Goal: Task Accomplishment & Management: Manage account settings

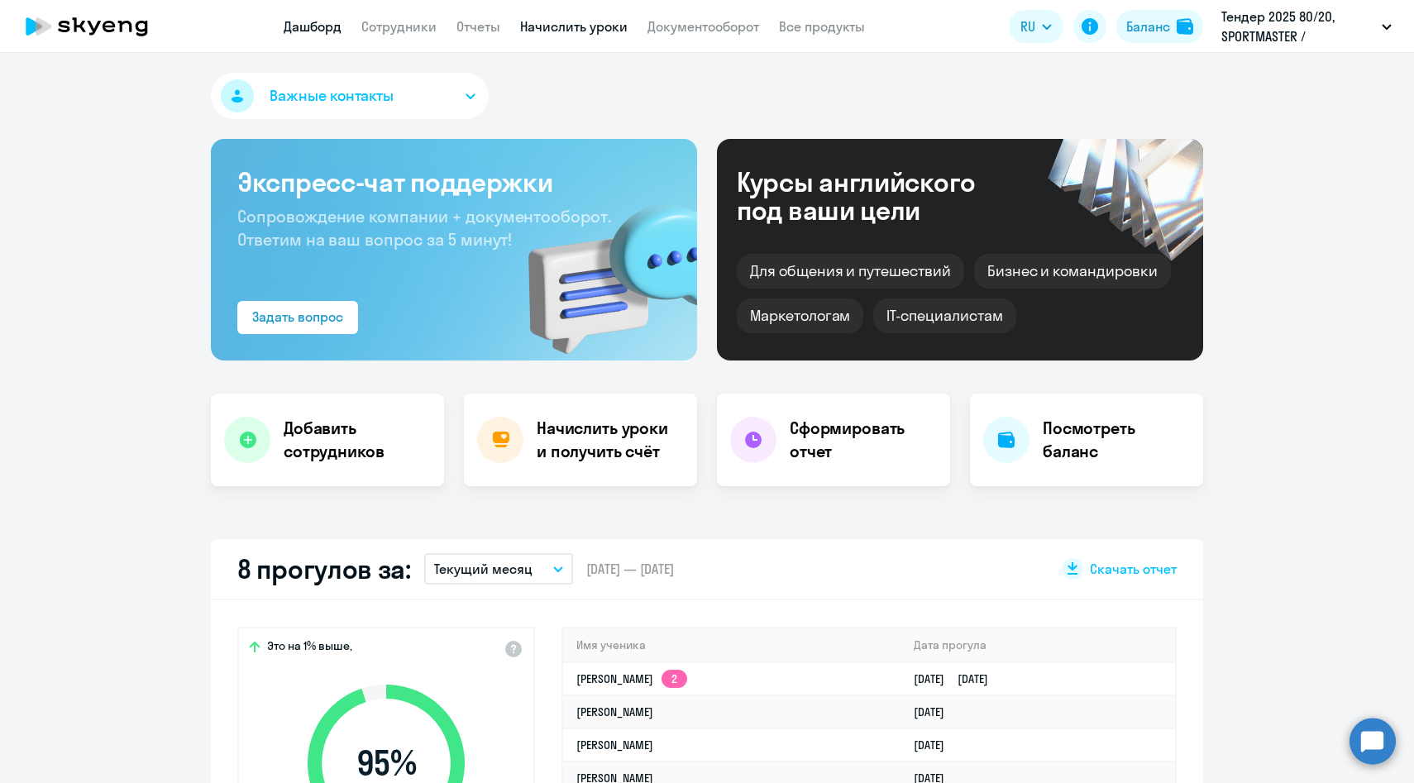
click at [562, 30] on link "Начислить уроки" at bounding box center [573, 26] width 107 height 17
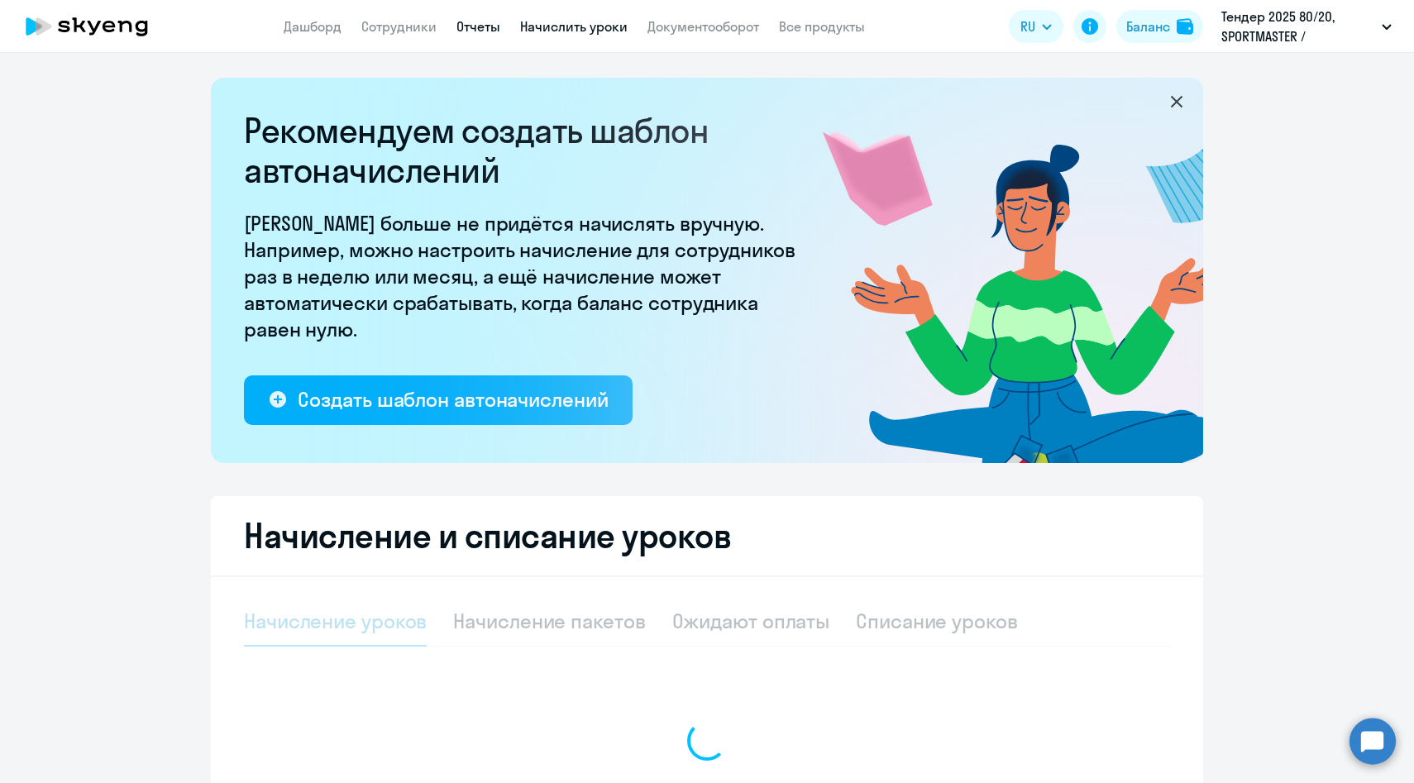
select select "10"
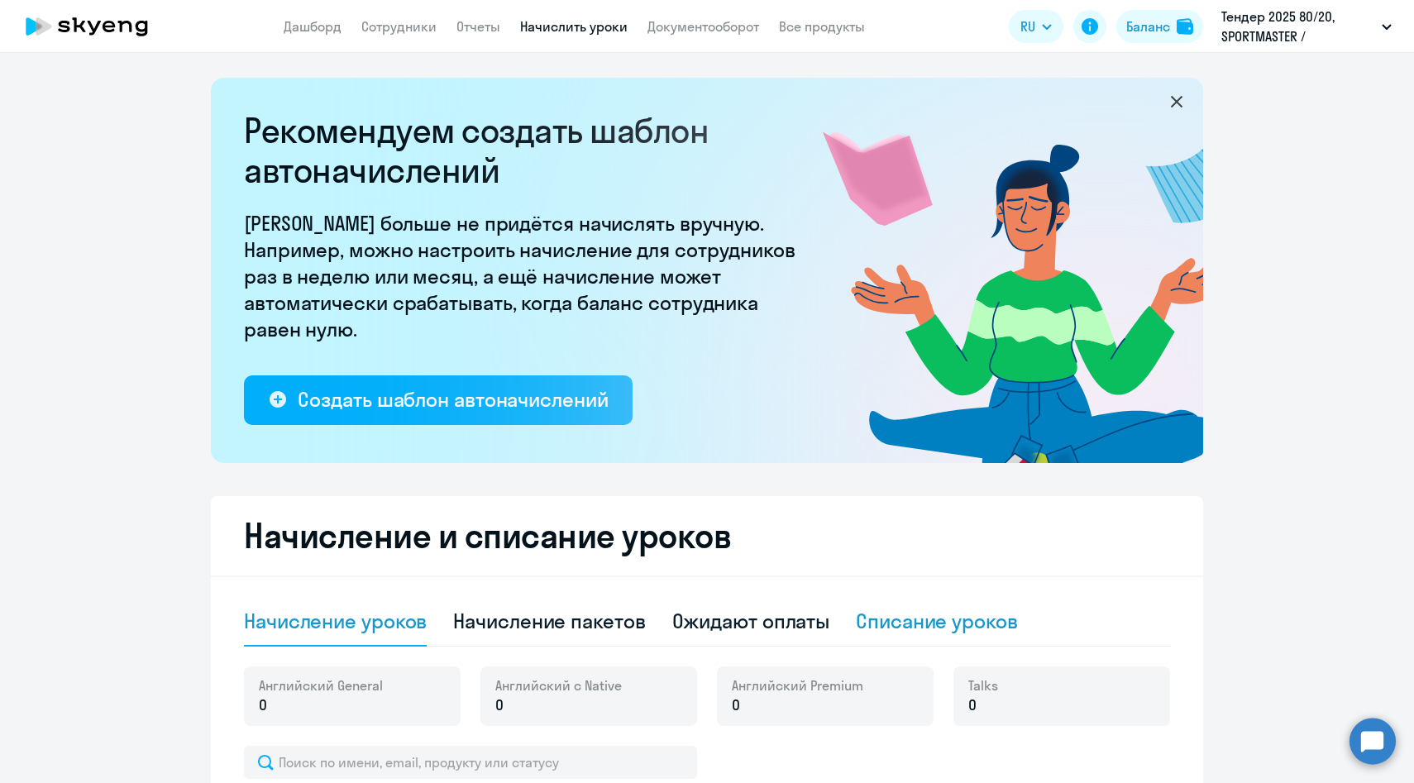
click at [891, 619] on div "Списание уроков" at bounding box center [937, 621] width 162 height 26
select select "10"
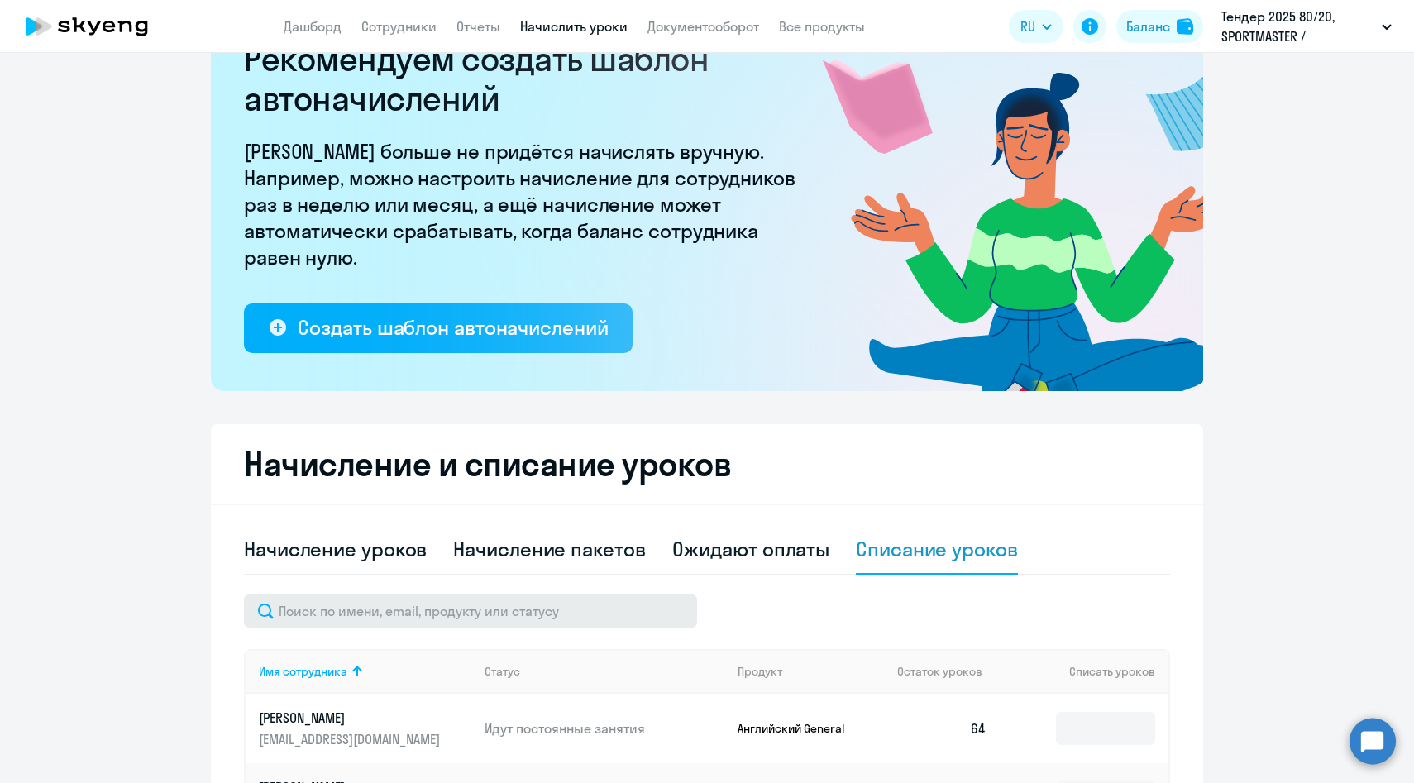
scroll to position [80, 0]
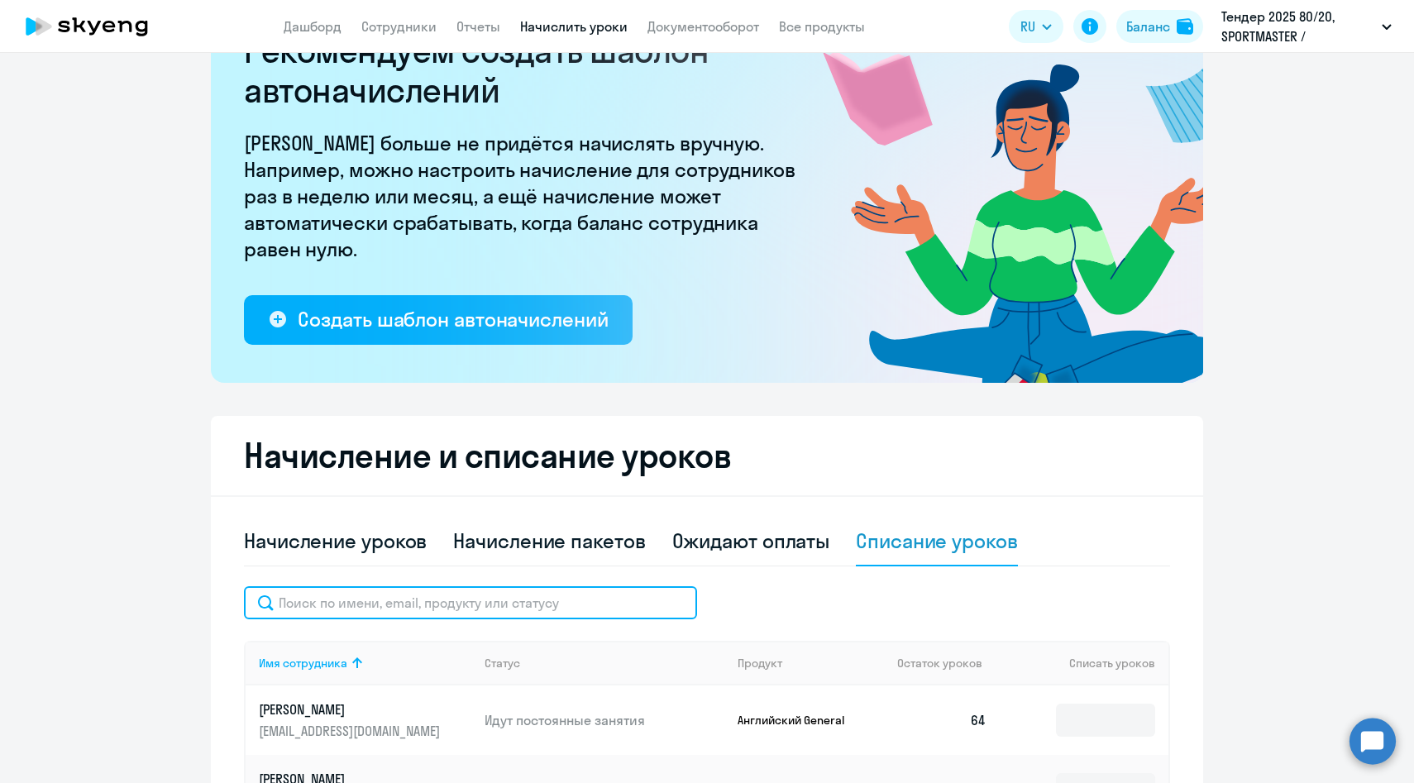
click at [505, 596] on input "text" at bounding box center [470, 602] width 453 height 33
paste input "[PERSON_NAME]"
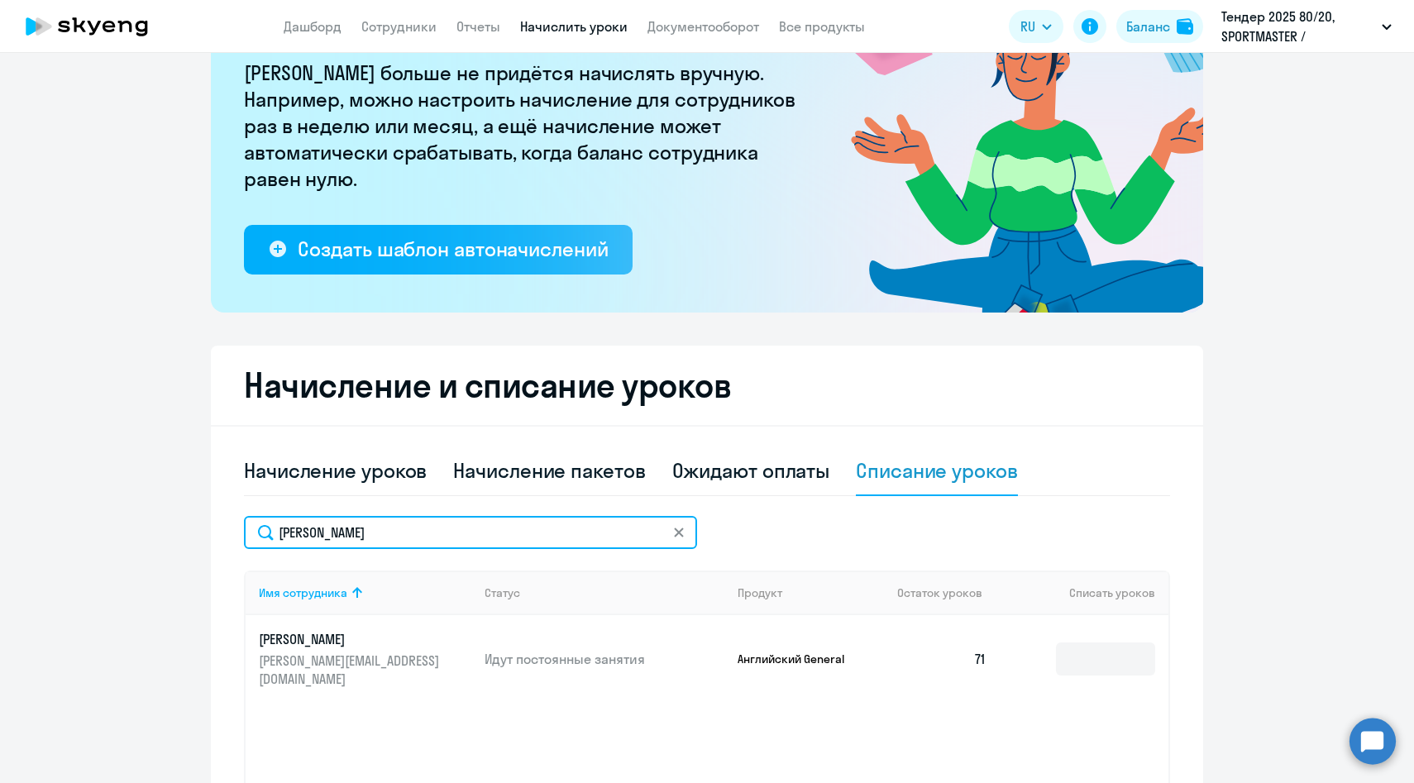
scroll to position [281, 0]
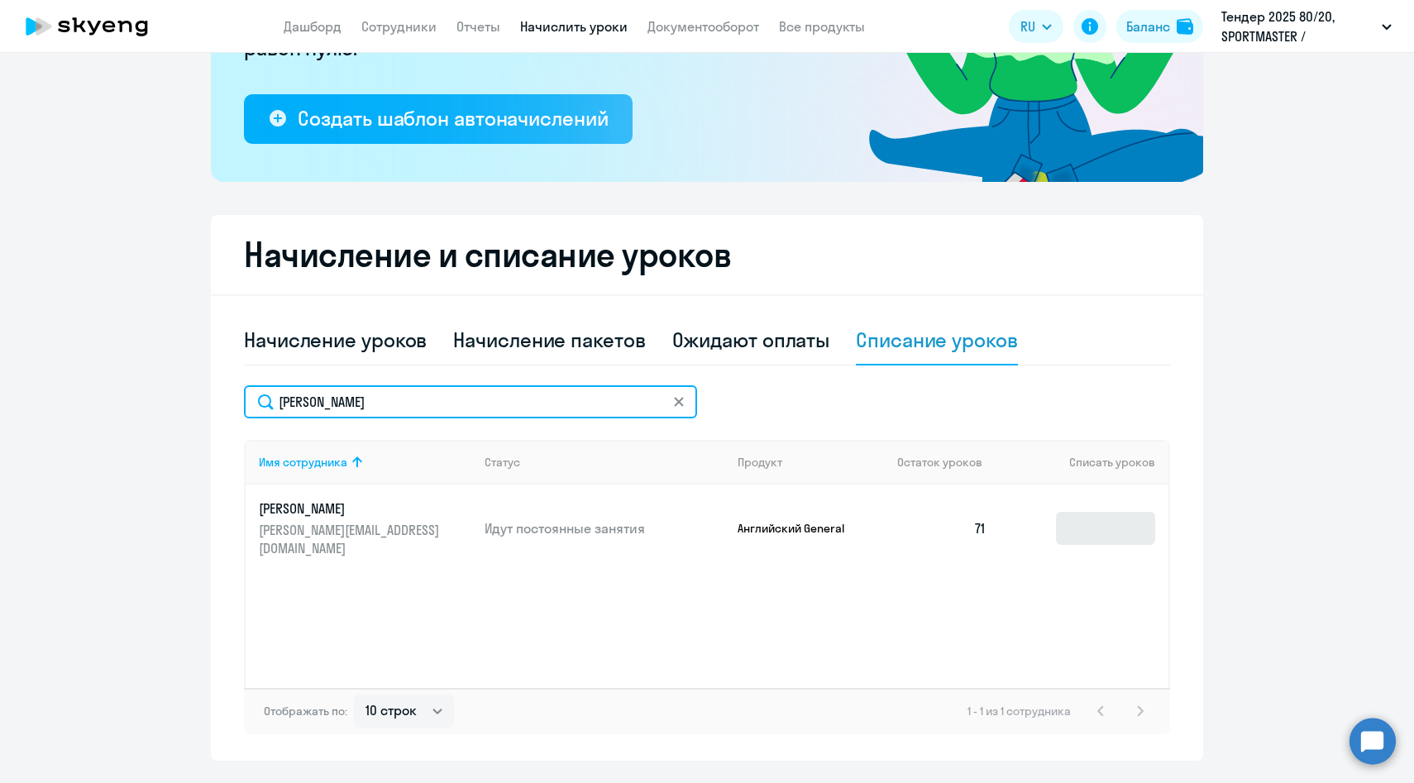
type input "[PERSON_NAME]"
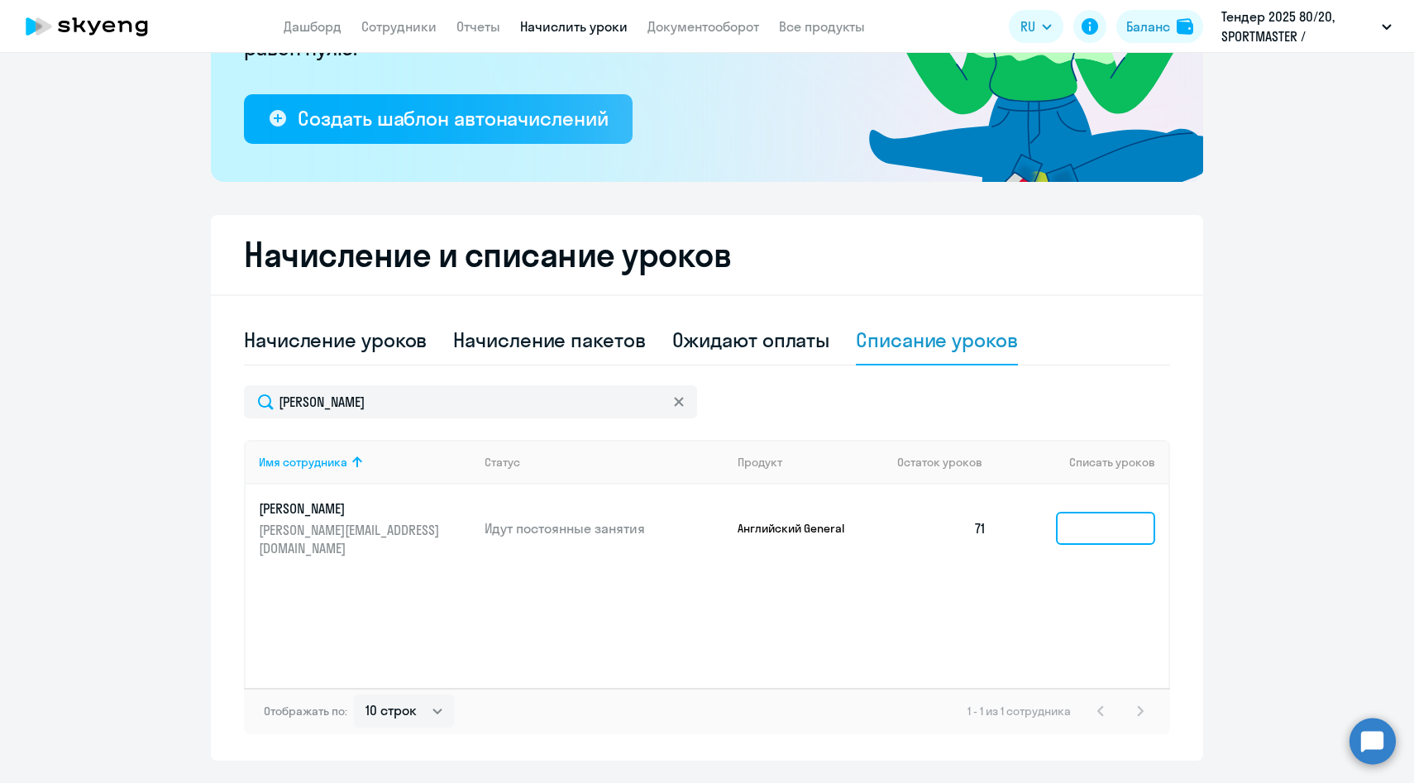
click at [1098, 513] on input at bounding box center [1105, 528] width 99 height 33
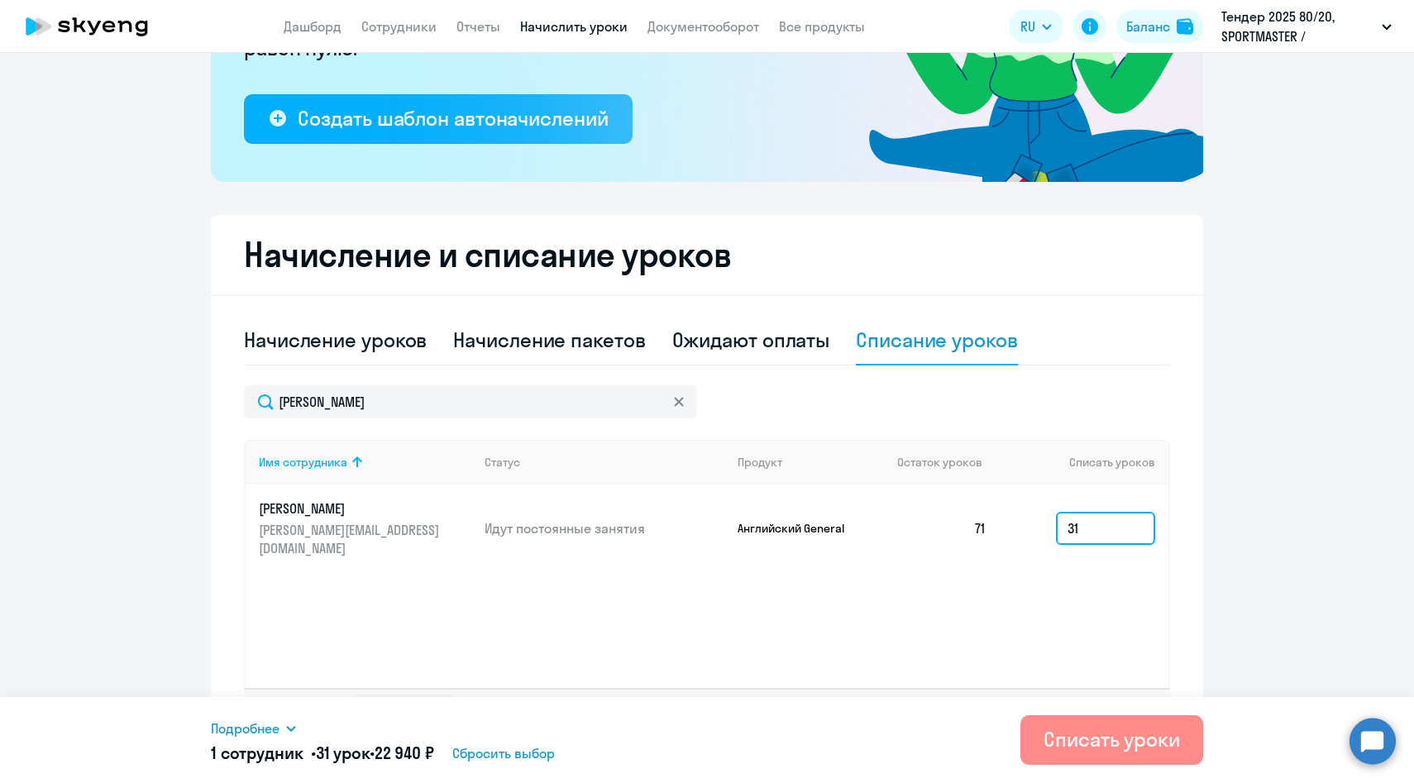
type input "31"
click at [1111, 746] on div "Списать уроки" at bounding box center [1111, 739] width 136 height 26
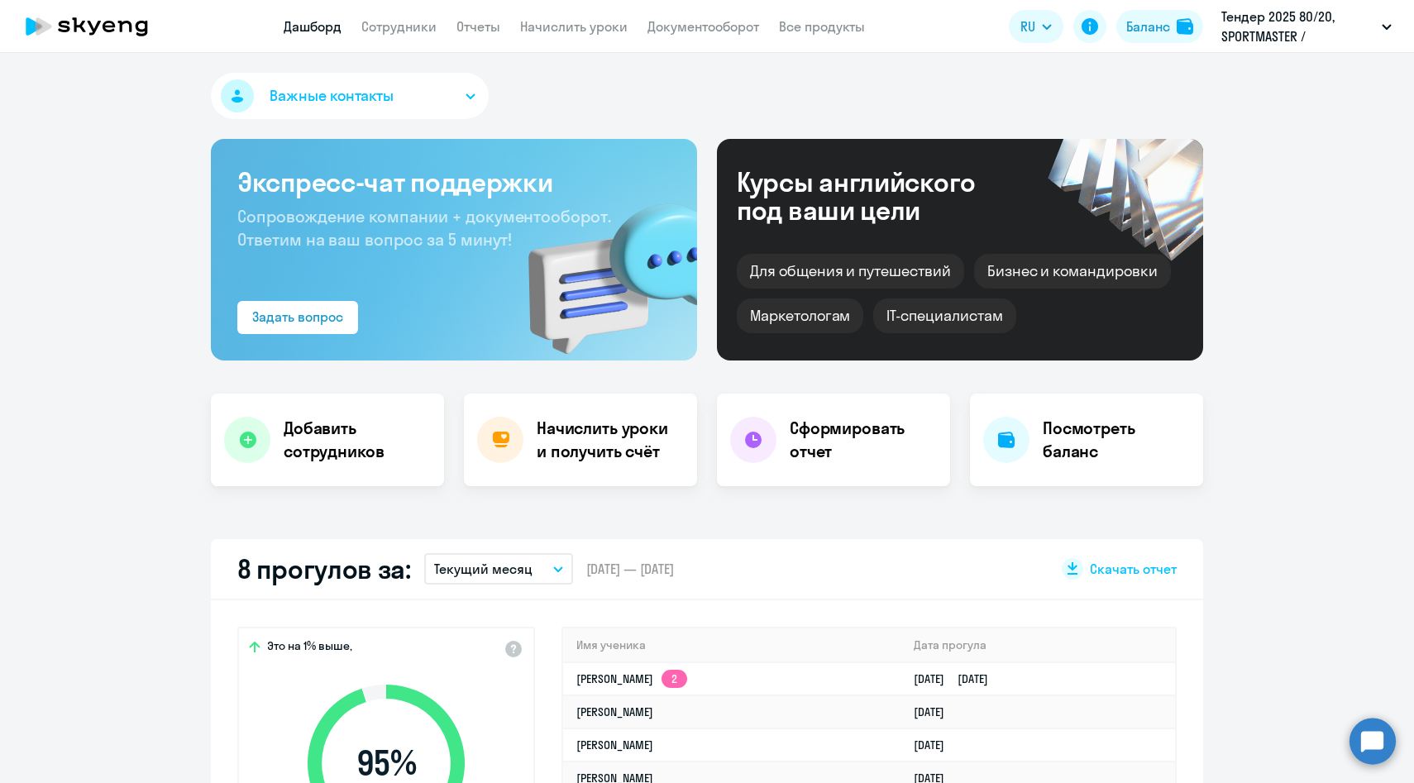
select select "30"
click at [412, 21] on link "Сотрудники" at bounding box center [398, 26] width 75 height 17
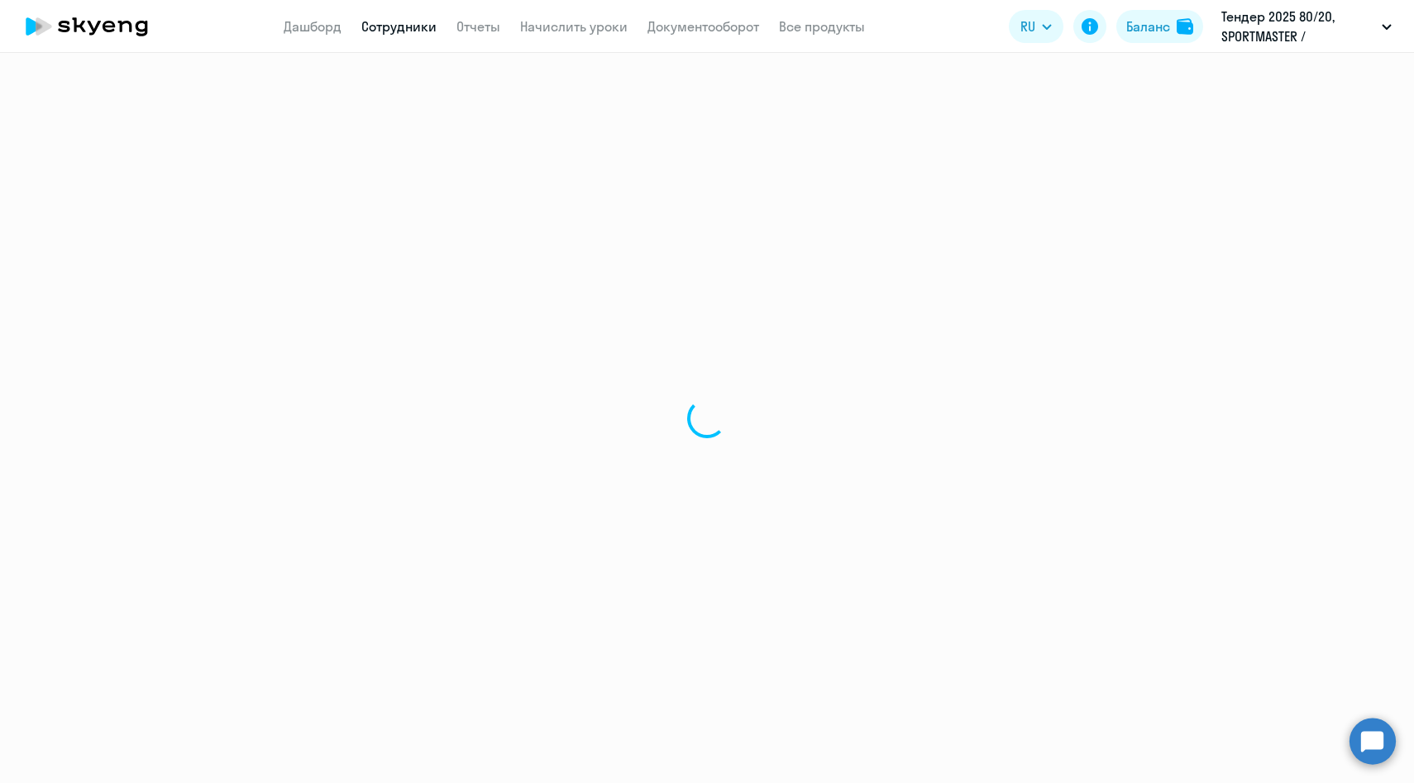
select select "30"
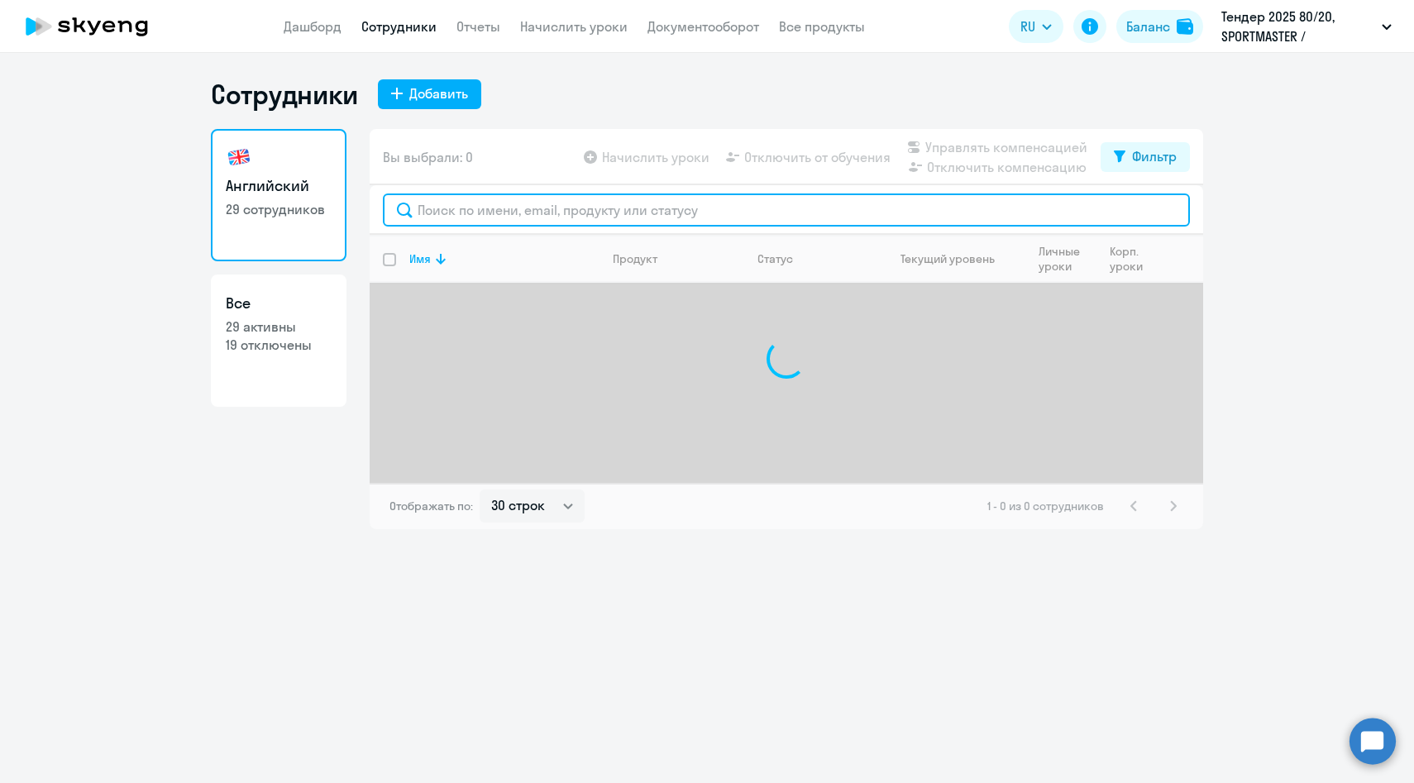
click at [499, 208] on input "text" at bounding box center [786, 209] width 807 height 33
paste input "Комаровой"
type input "Комарова"
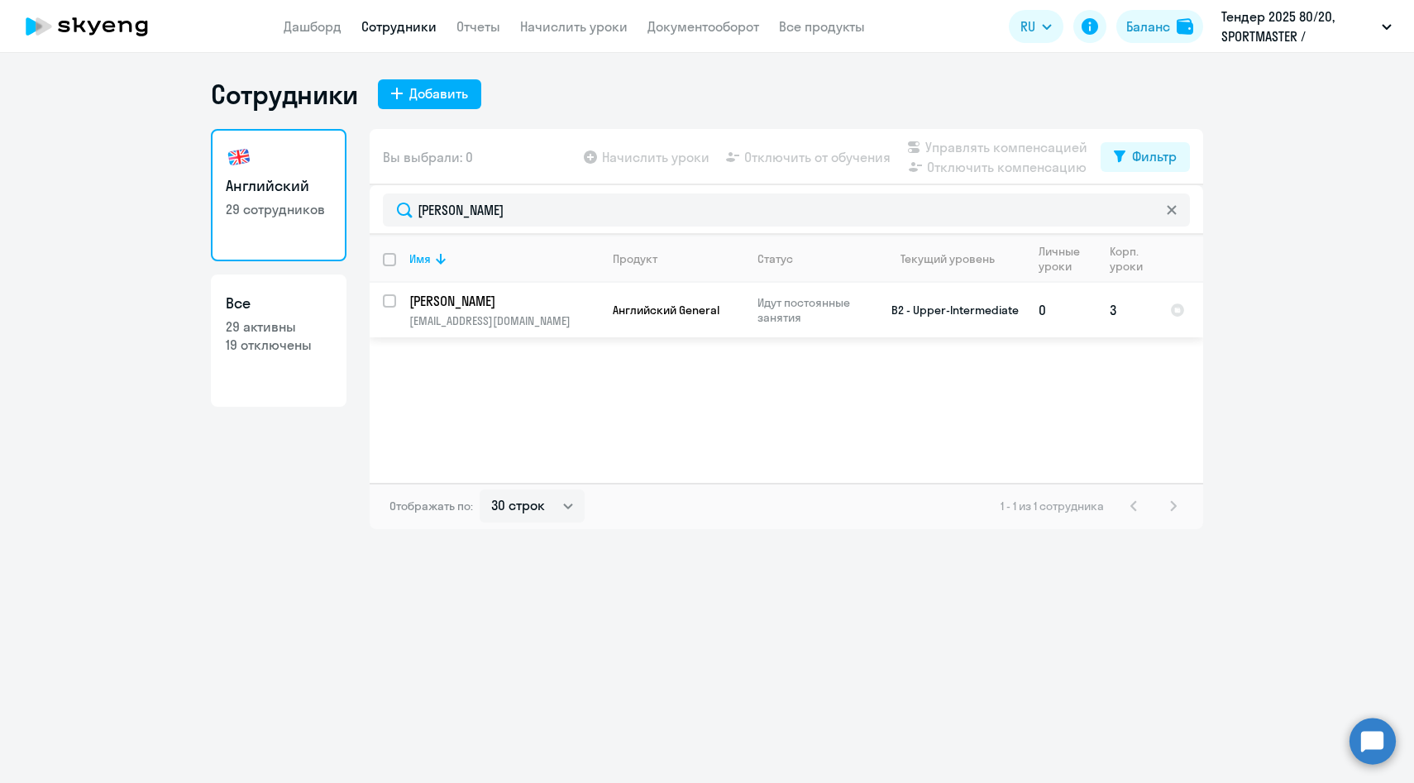
click at [670, 317] on p "Английский General" at bounding box center [672, 310] width 119 height 15
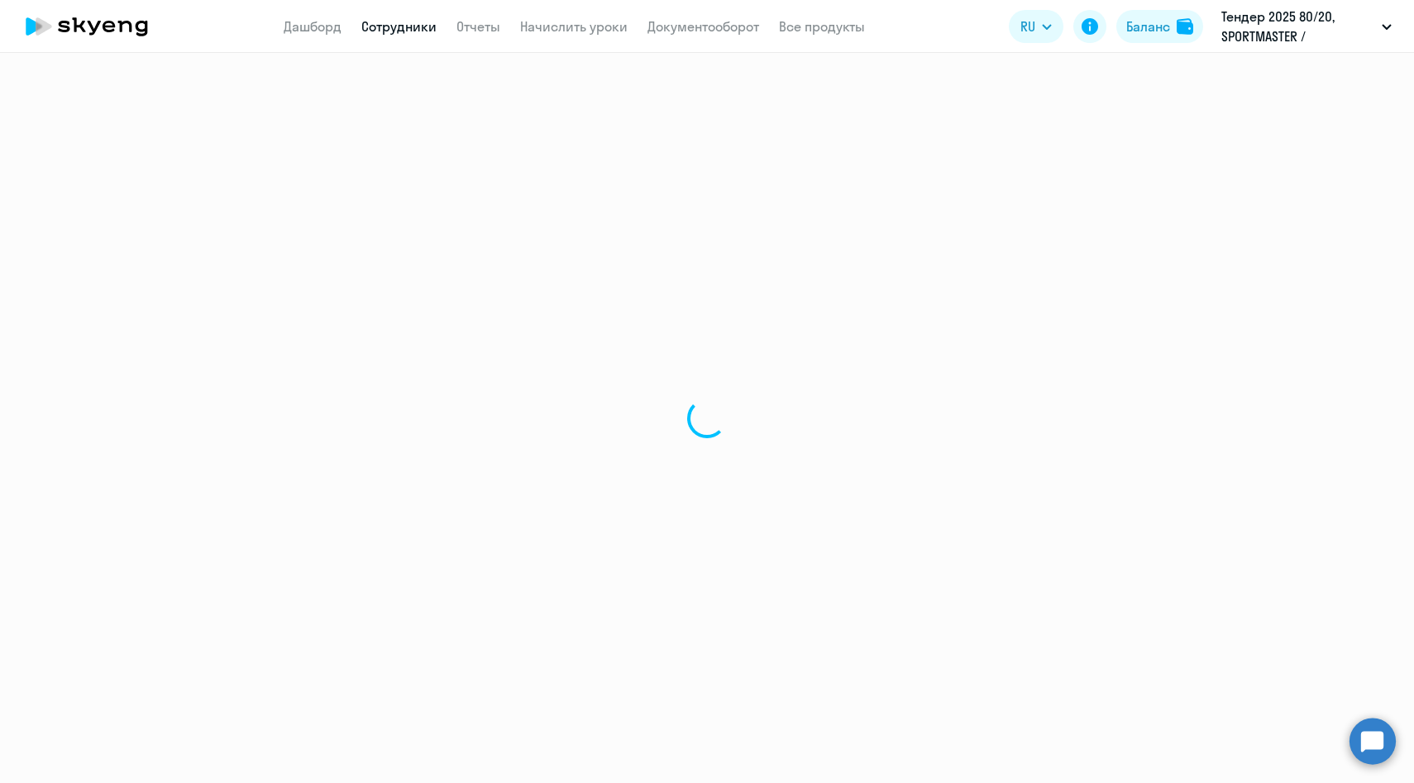
select select "english"
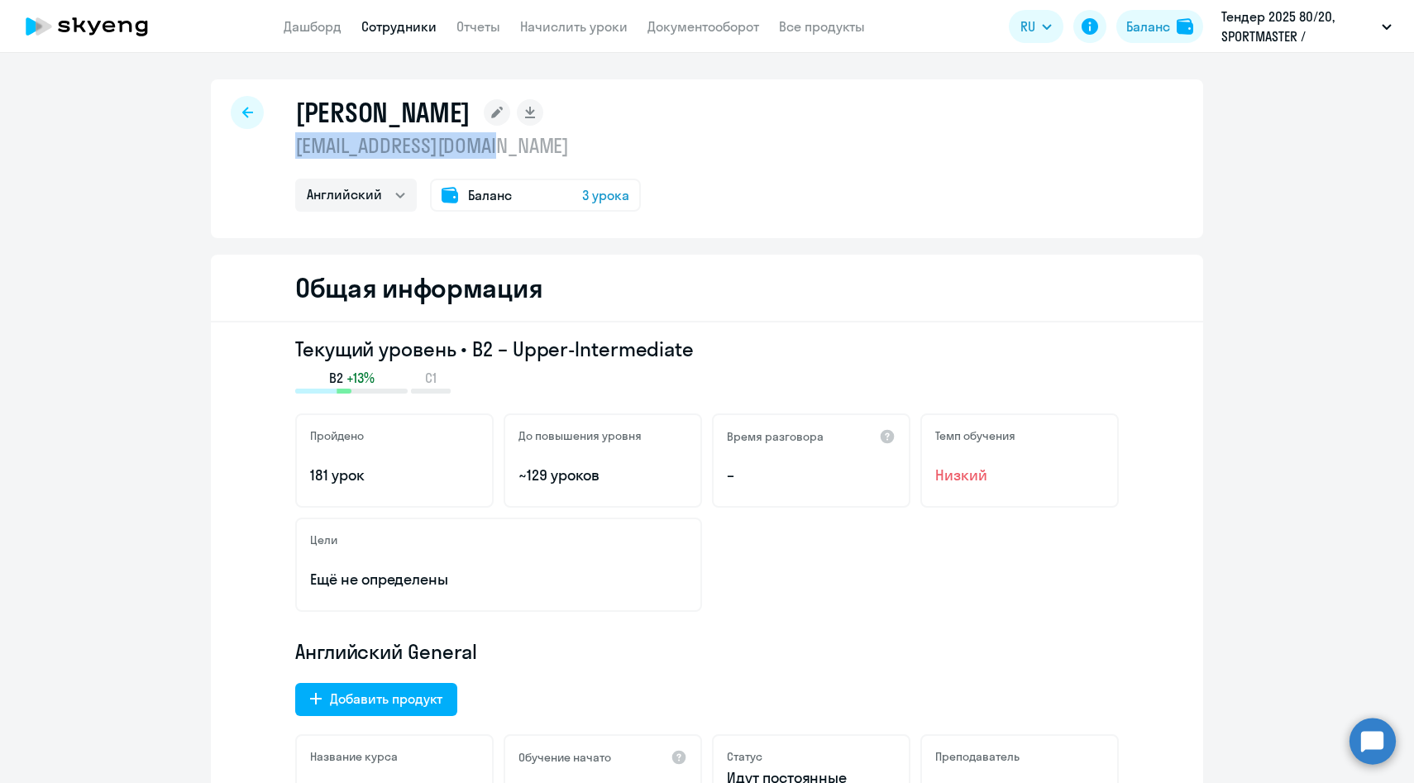
drag, startPoint x: 541, startPoint y: 151, endPoint x: 297, endPoint y: 150, distance: 243.9
click at [297, 150] on p "[EMAIL_ADDRESS][DOMAIN_NAME]" at bounding box center [468, 145] width 346 height 26
copy p "[EMAIL_ADDRESS][DOMAIN_NAME]"
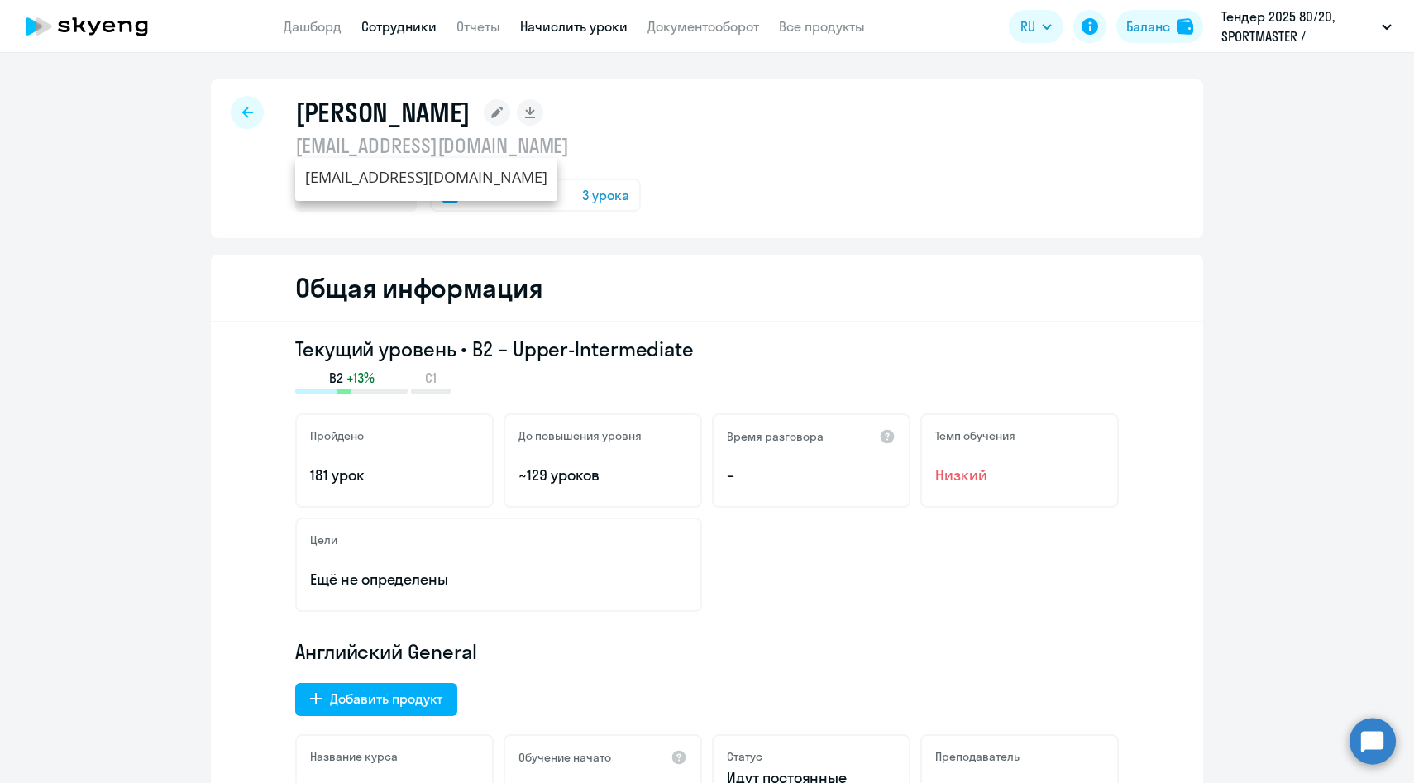
click at [593, 27] on link "Начислить уроки" at bounding box center [573, 26] width 107 height 17
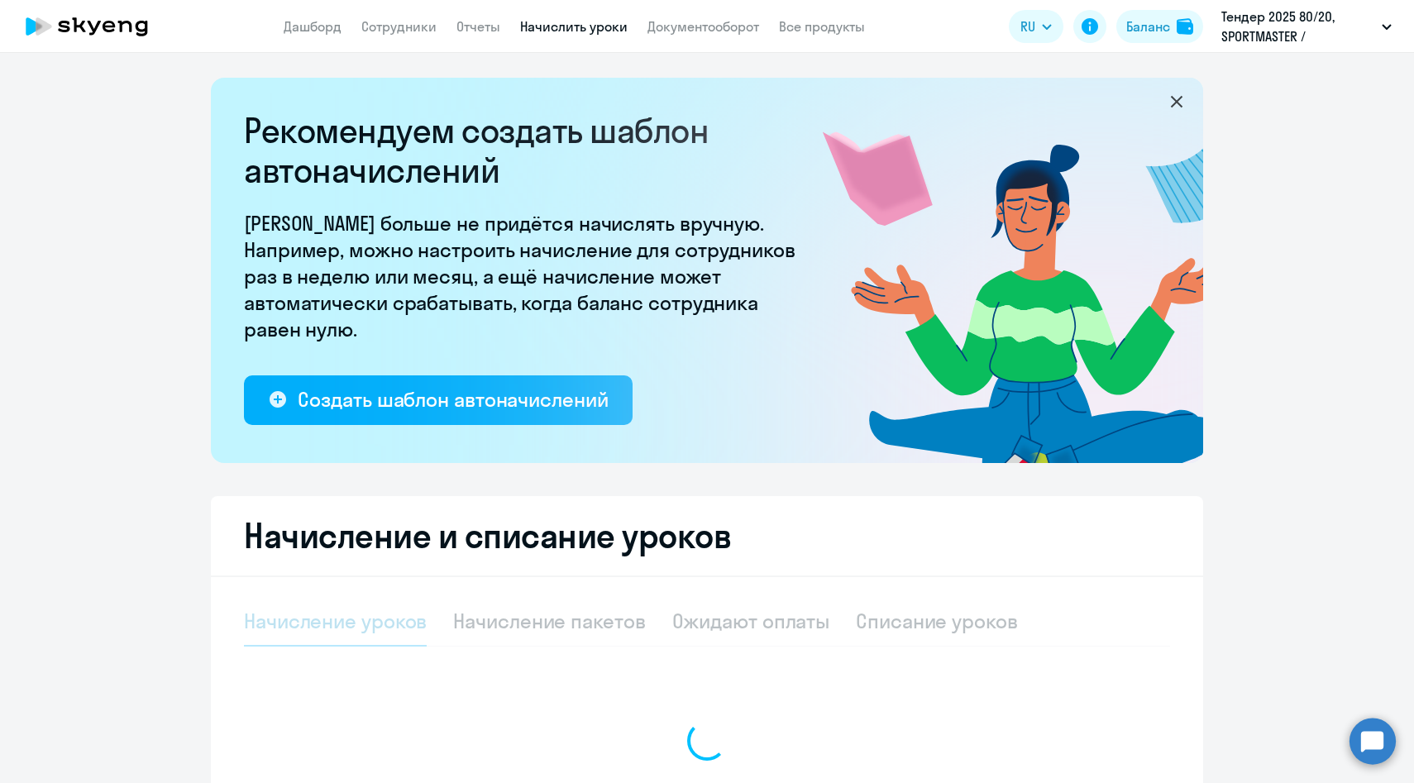
select select "10"
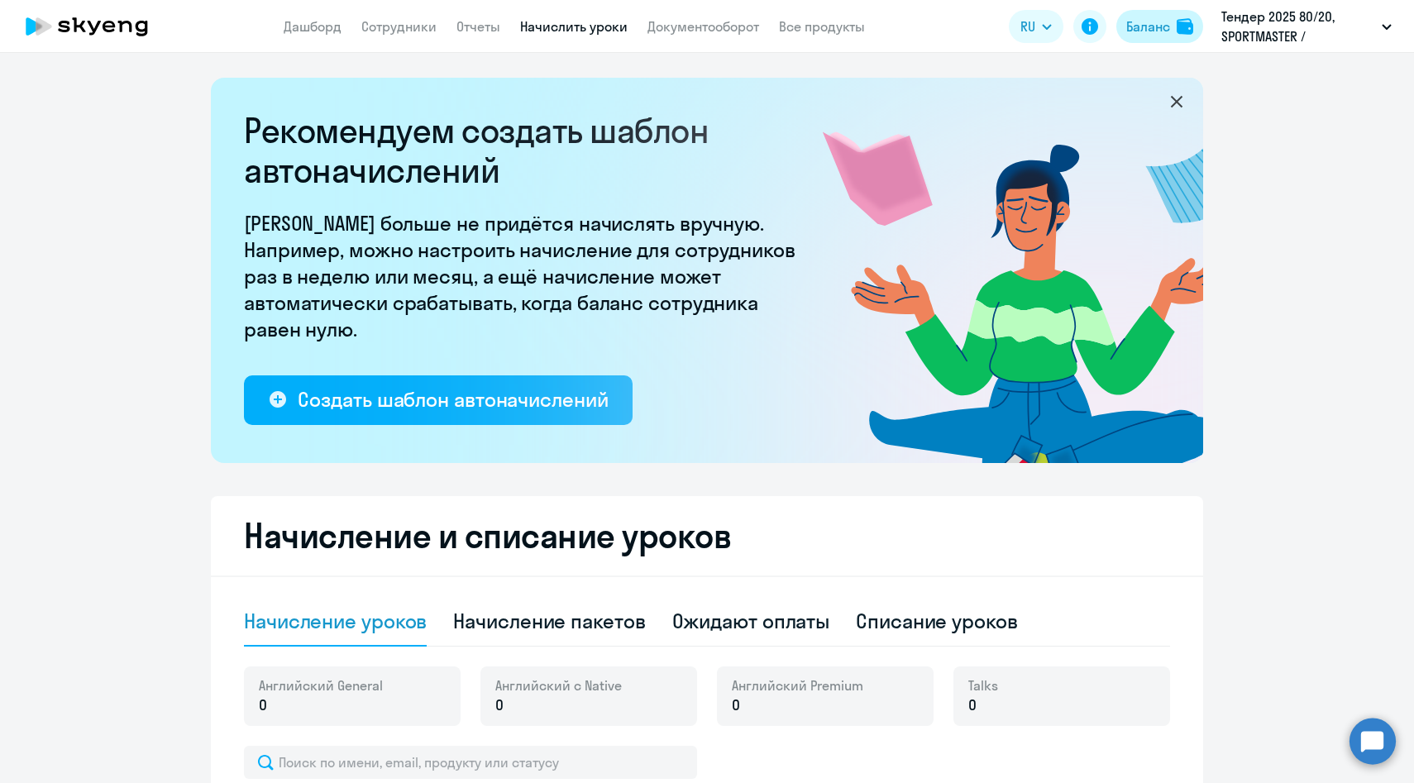
click at [1153, 30] on div "Баланс" at bounding box center [1148, 27] width 44 height 20
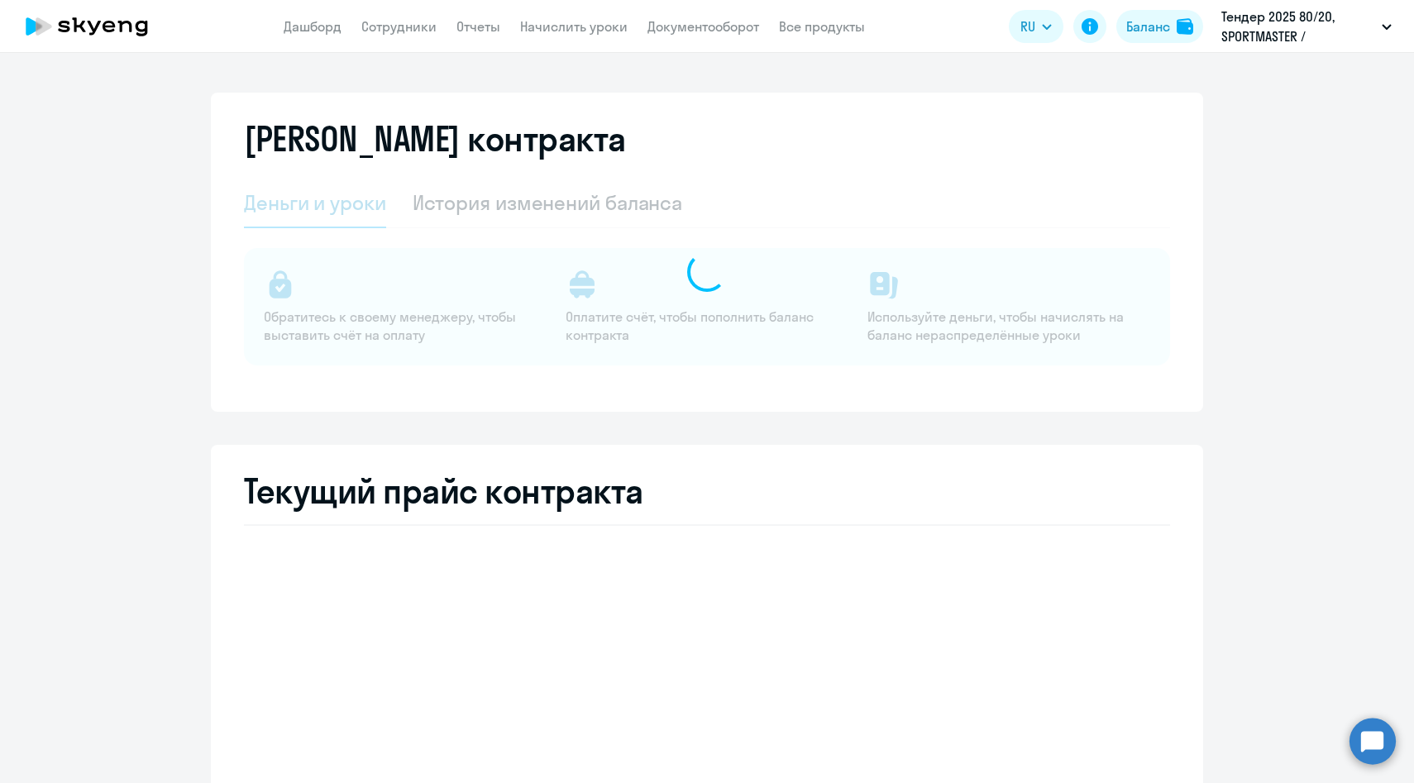
select select "english_adult_not_native_speaker"
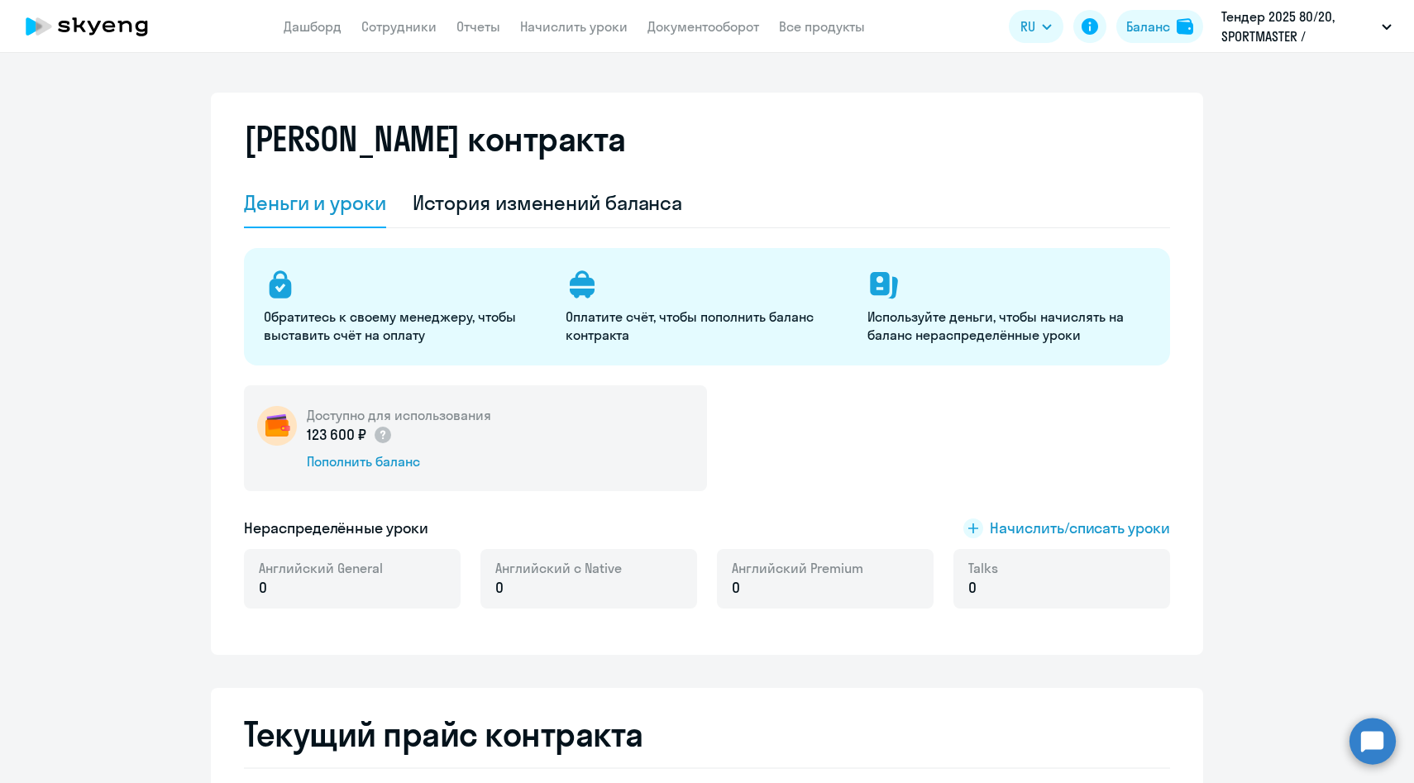
drag, startPoint x: 307, startPoint y: 432, endPoint x: 365, endPoint y: 432, distance: 58.7
click at [366, 432] on p "123 600 ₽" at bounding box center [350, 434] width 86 height 21
click at [1143, 26] on div "Баланс" at bounding box center [1148, 27] width 44 height 20
click at [1153, 28] on div "Баланс" at bounding box center [1148, 27] width 44 height 20
click at [1079, 528] on span "Начислить/списать уроки" at bounding box center [1080, 528] width 180 height 21
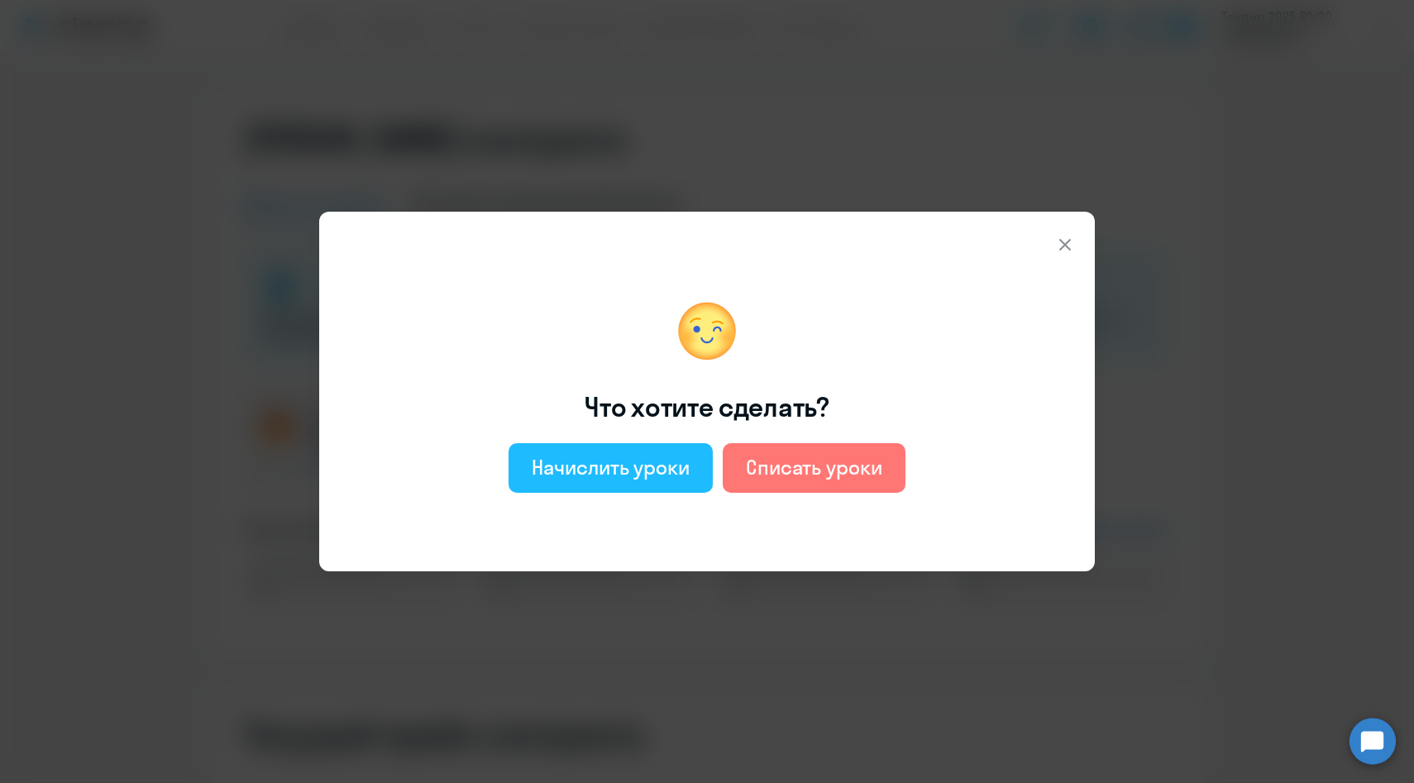
click at [648, 470] on div "Начислить уроки" at bounding box center [611, 467] width 158 height 26
select select "english_adult_not_native_speaker"
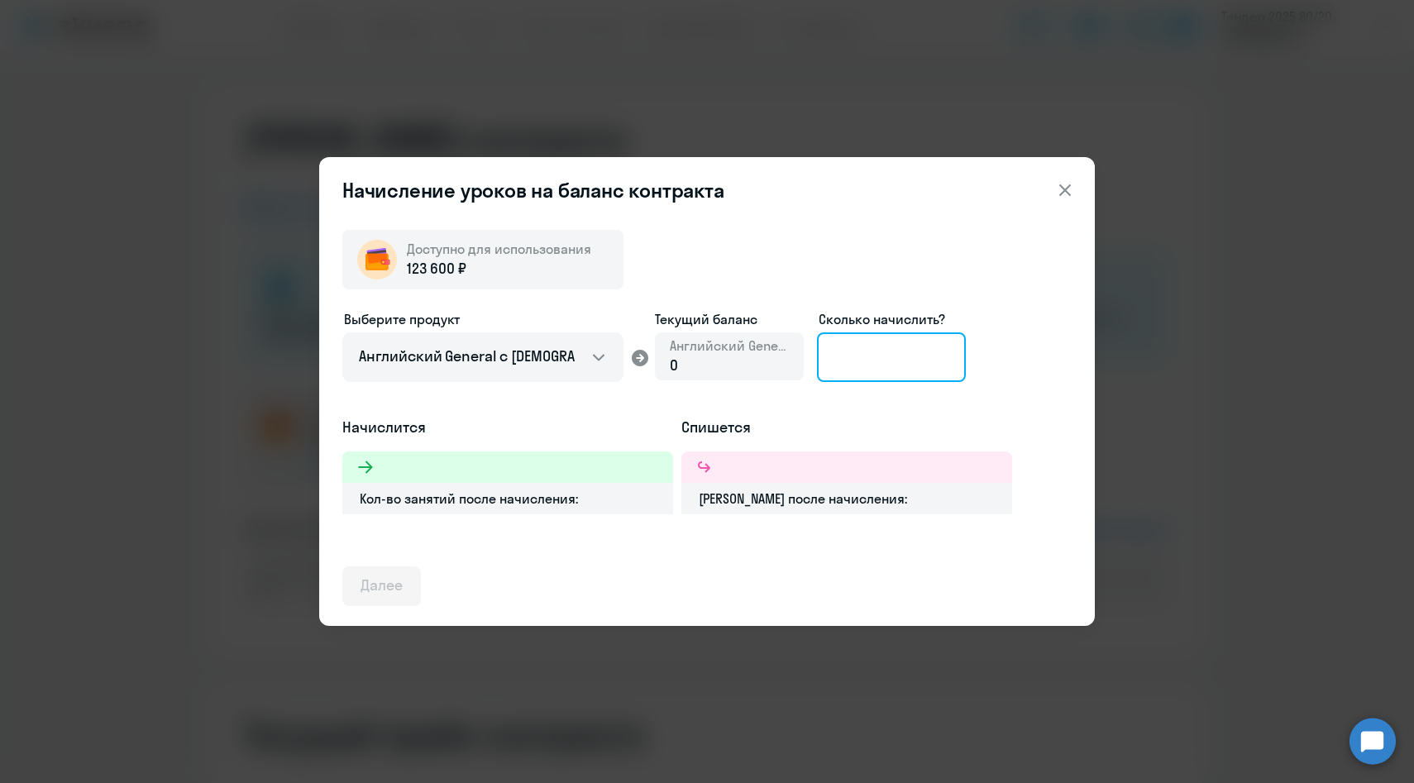
click at [849, 366] on input at bounding box center [891, 357] width 149 height 50
type input "20"
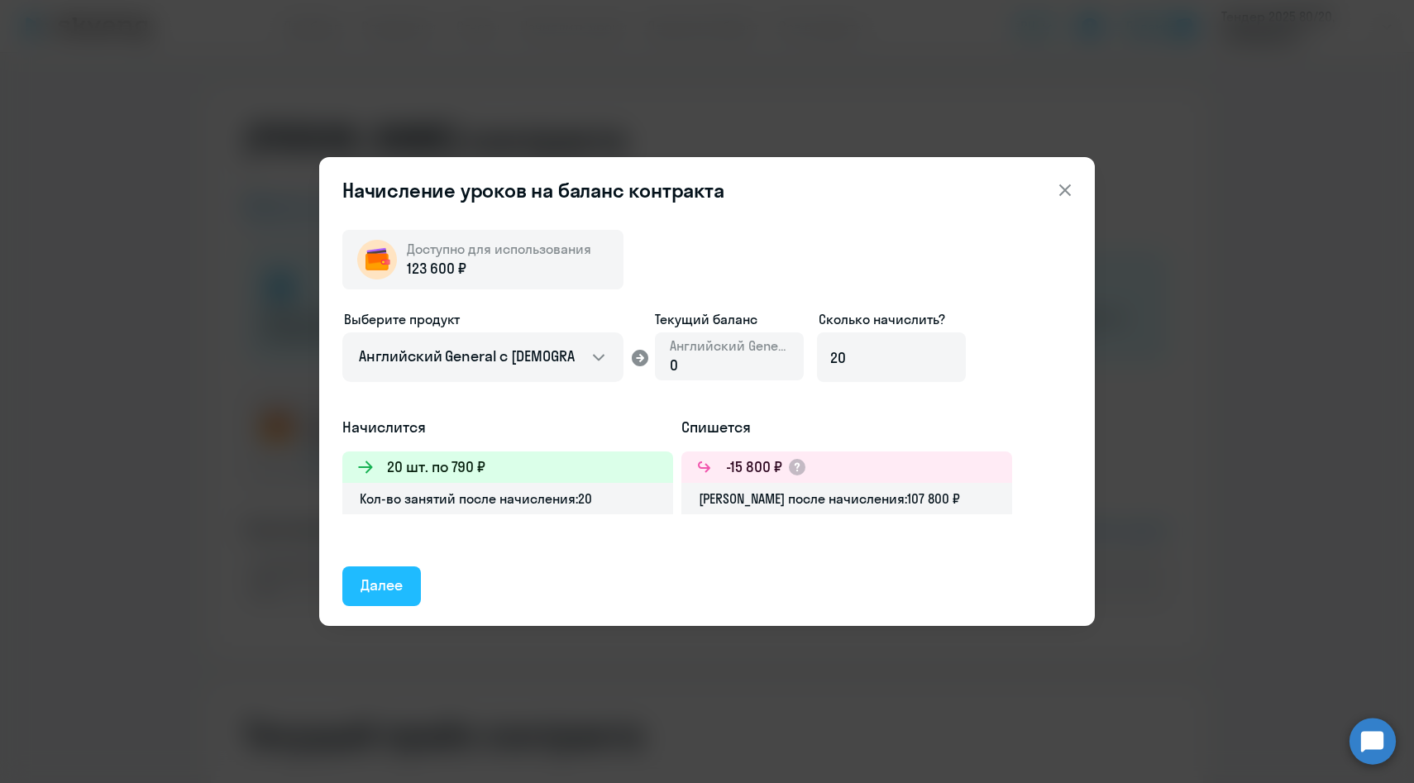
click at [370, 575] on div "Далее" at bounding box center [381, 585] width 42 height 21
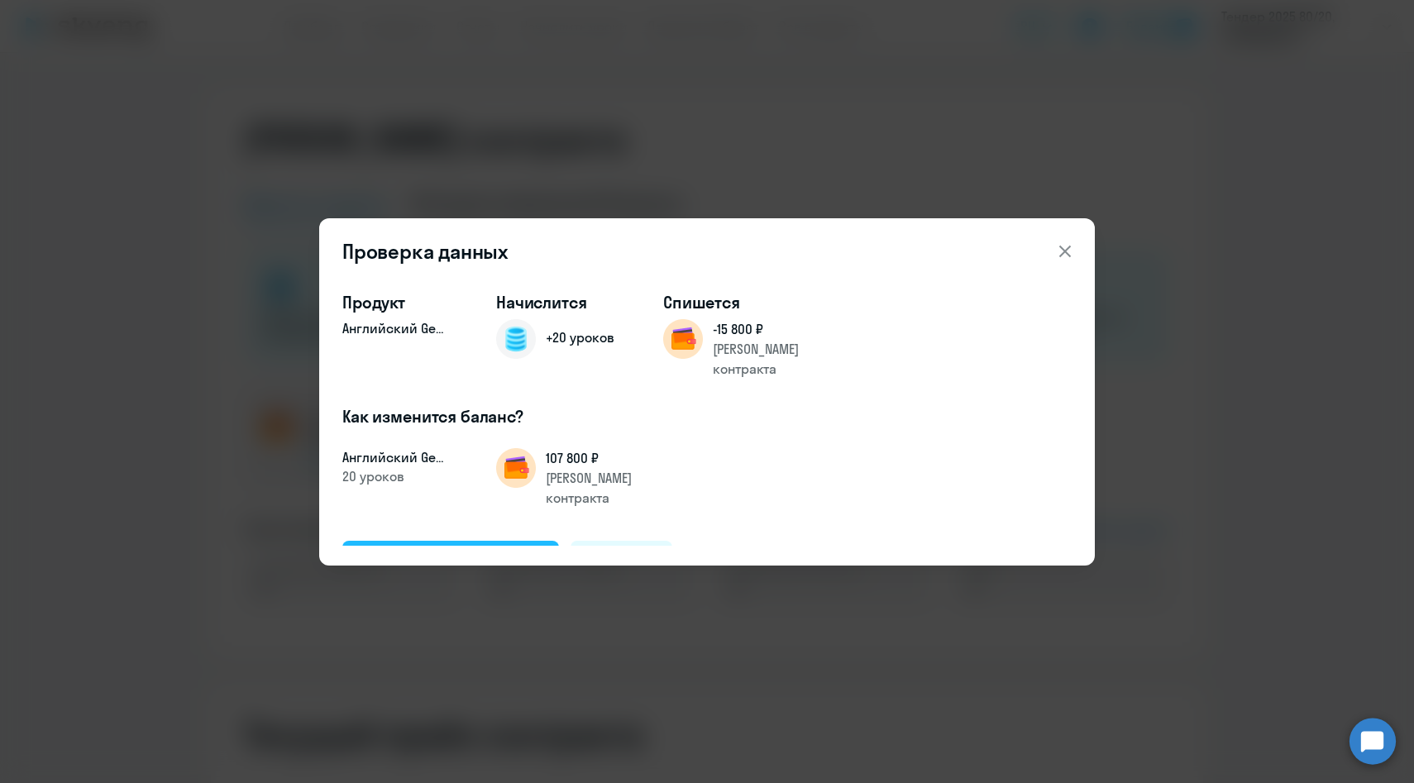
click at [511, 549] on div "Подтвердить и начислить" at bounding box center [450, 559] width 180 height 21
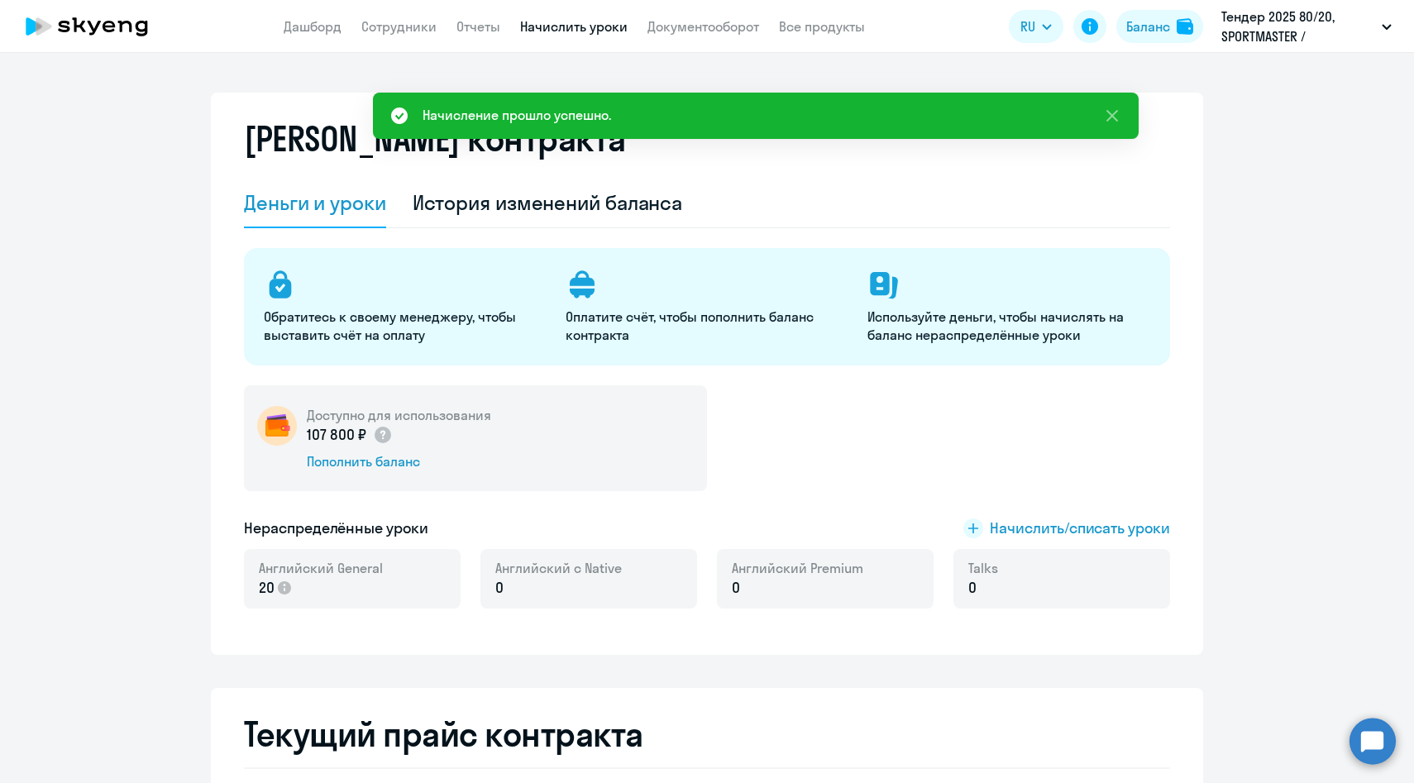
click at [558, 32] on link "Начислить уроки" at bounding box center [573, 26] width 107 height 17
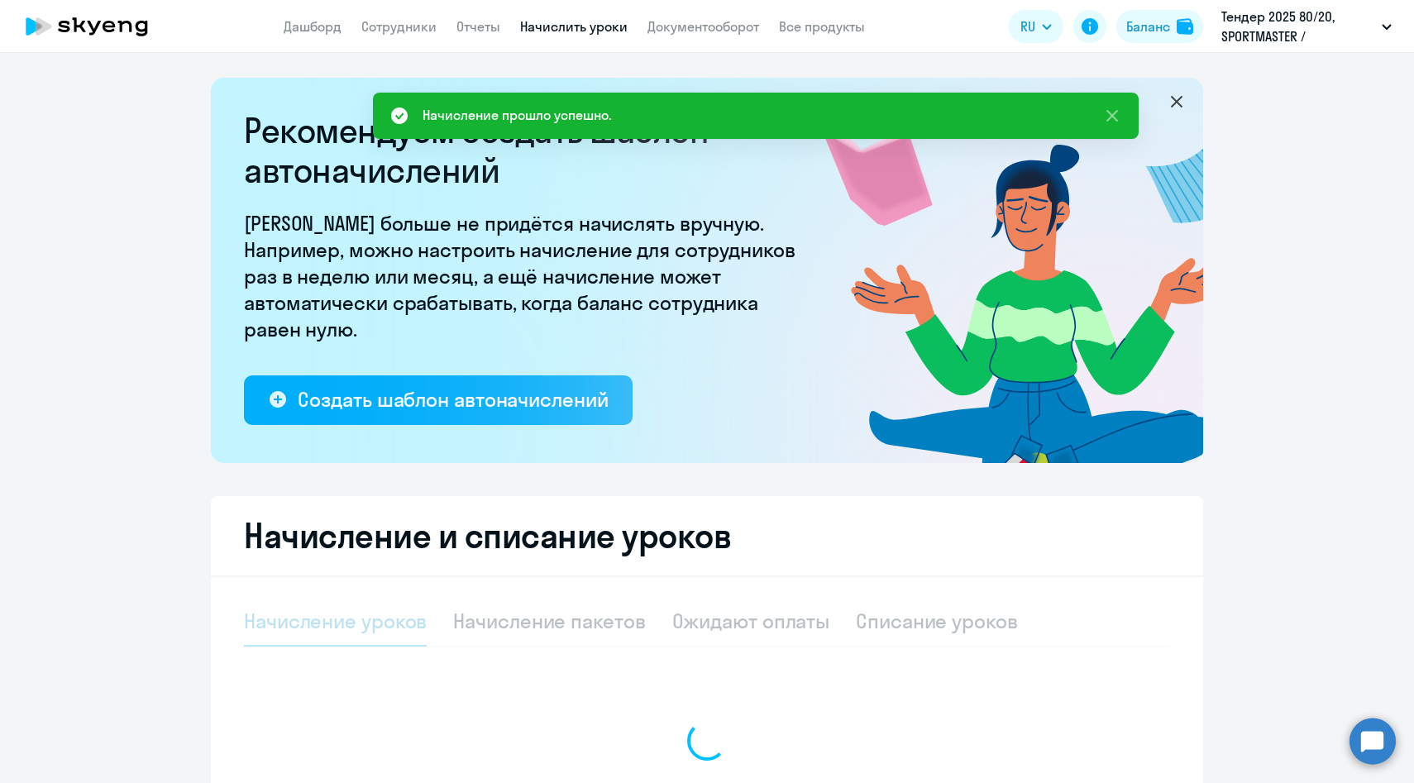
select select "10"
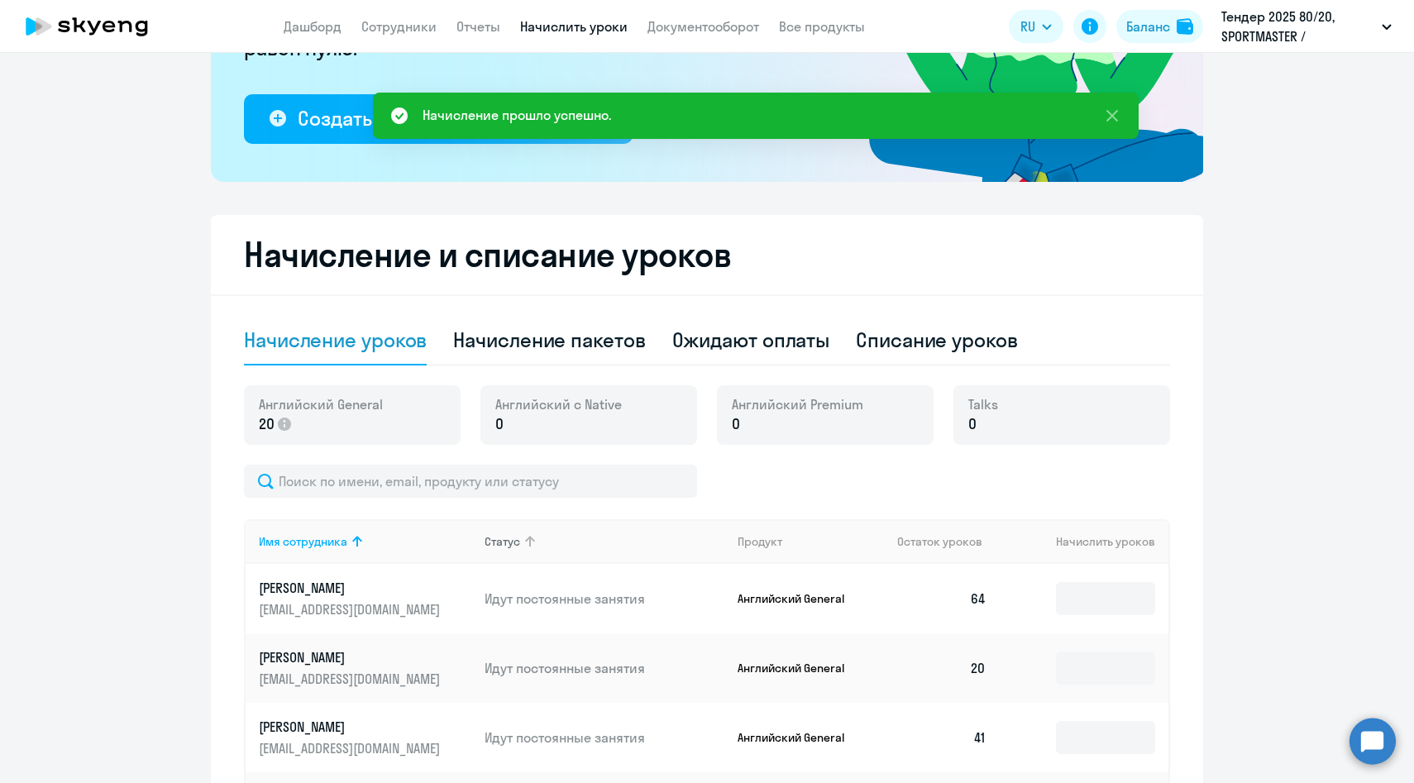
scroll to position [414, 0]
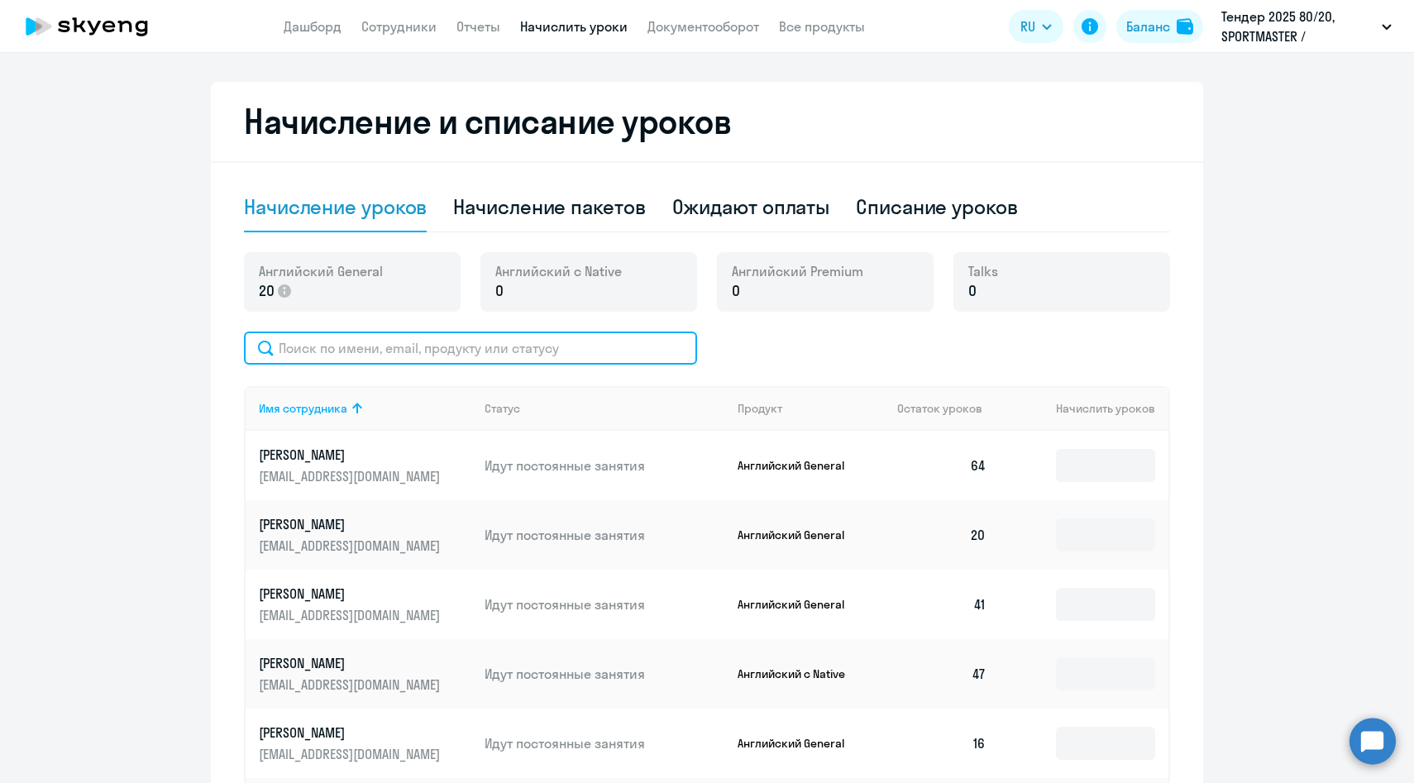
click at [615, 351] on input "text" at bounding box center [470, 348] width 453 height 33
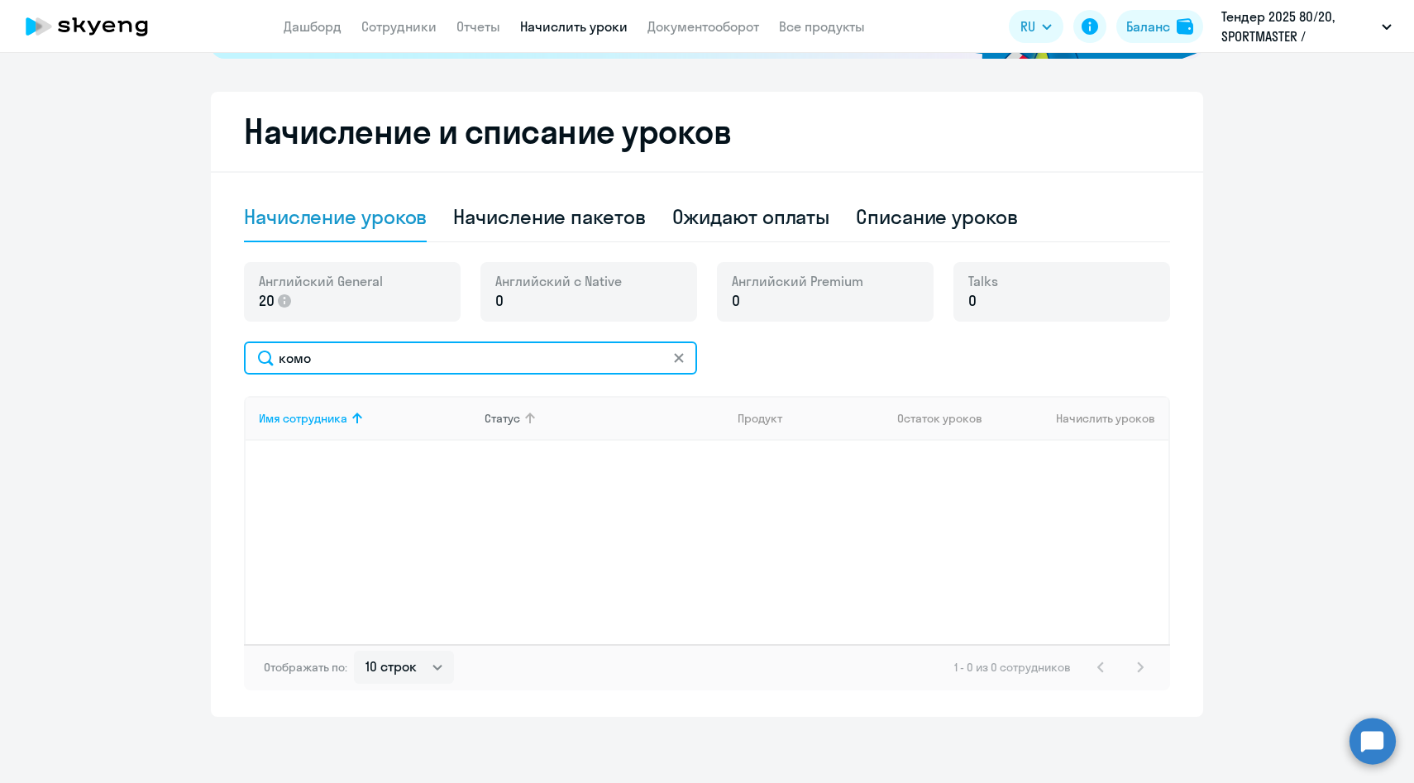
scroll to position [404, 0]
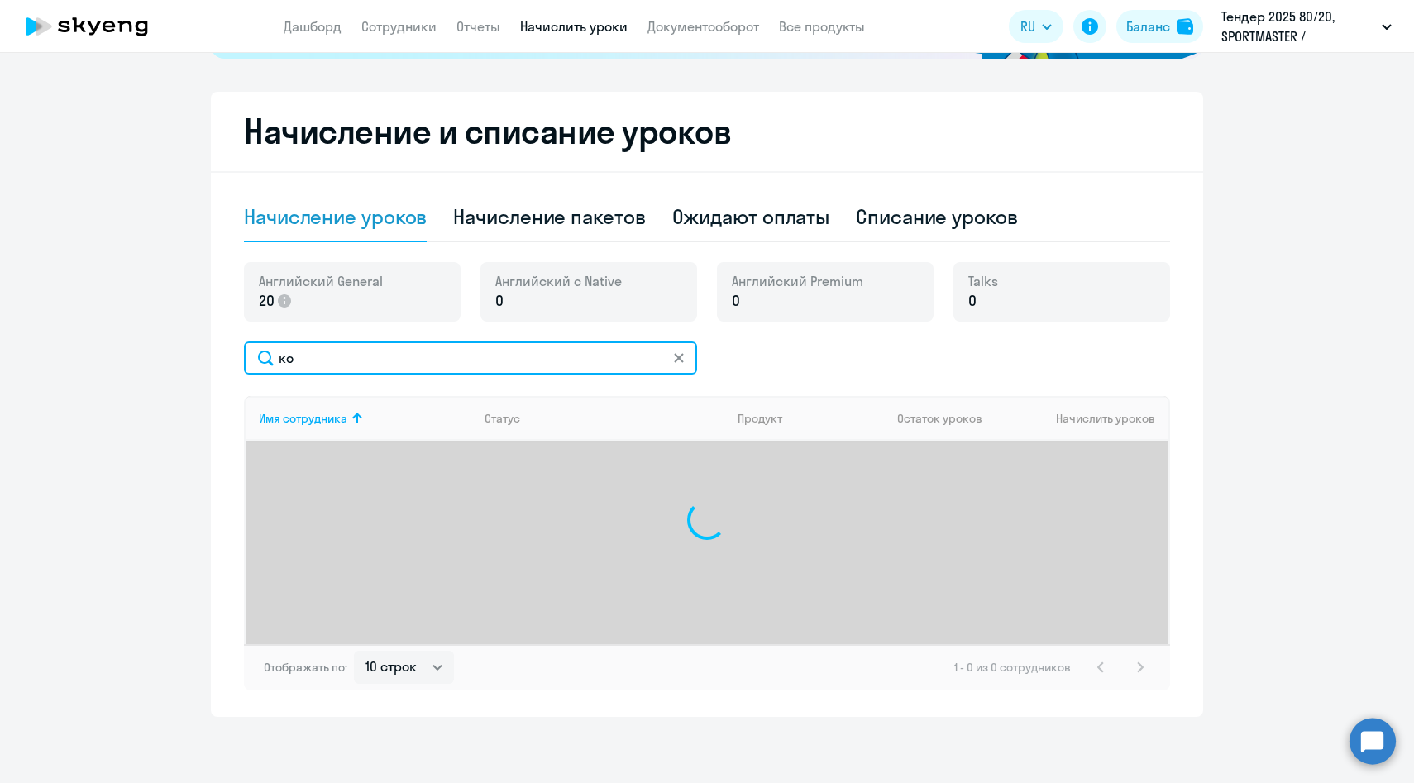
type input "к"
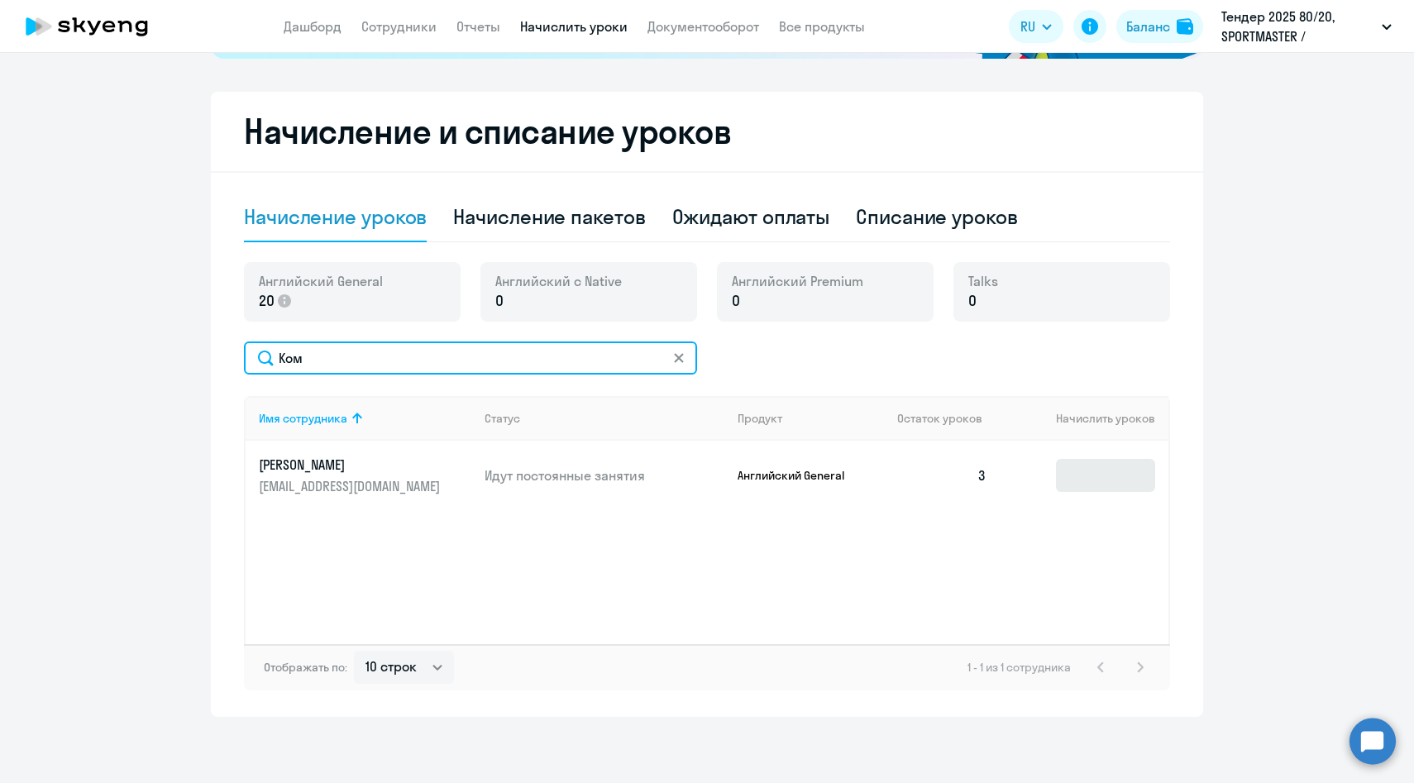
type input "Ком"
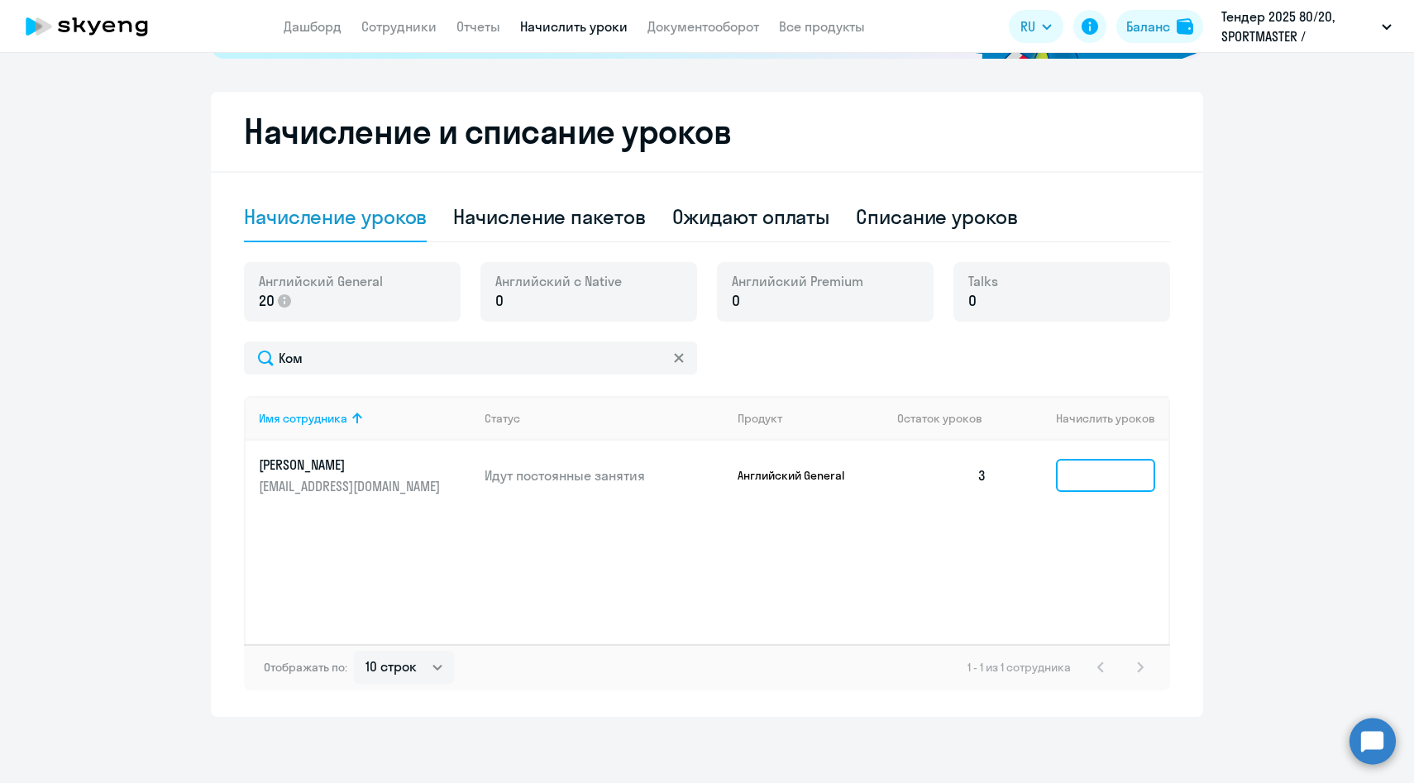
click at [1095, 476] on input at bounding box center [1105, 475] width 99 height 33
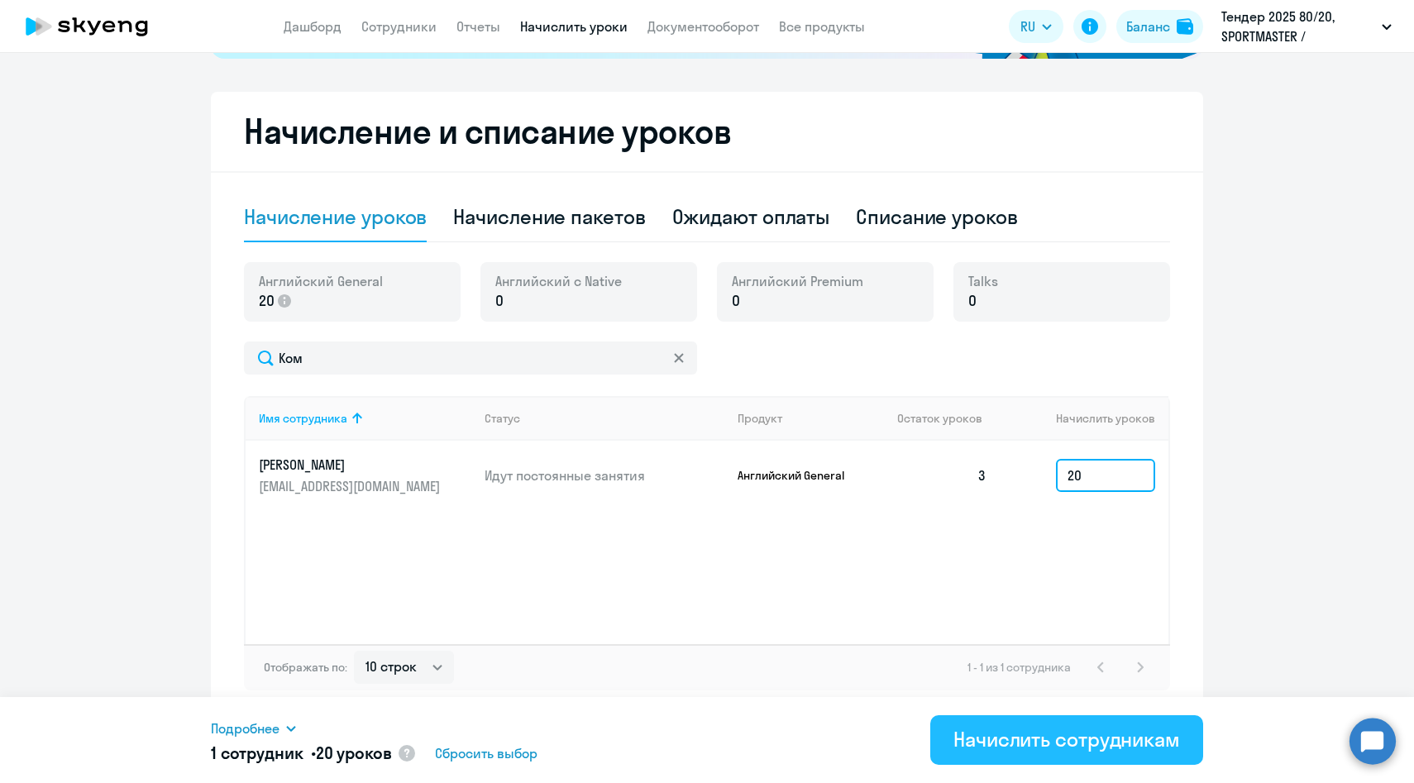
type input "20"
click at [1031, 738] on div "Начислить сотрудникам" at bounding box center [1066, 739] width 227 height 26
